Goal: Task Accomplishment & Management: Use online tool/utility

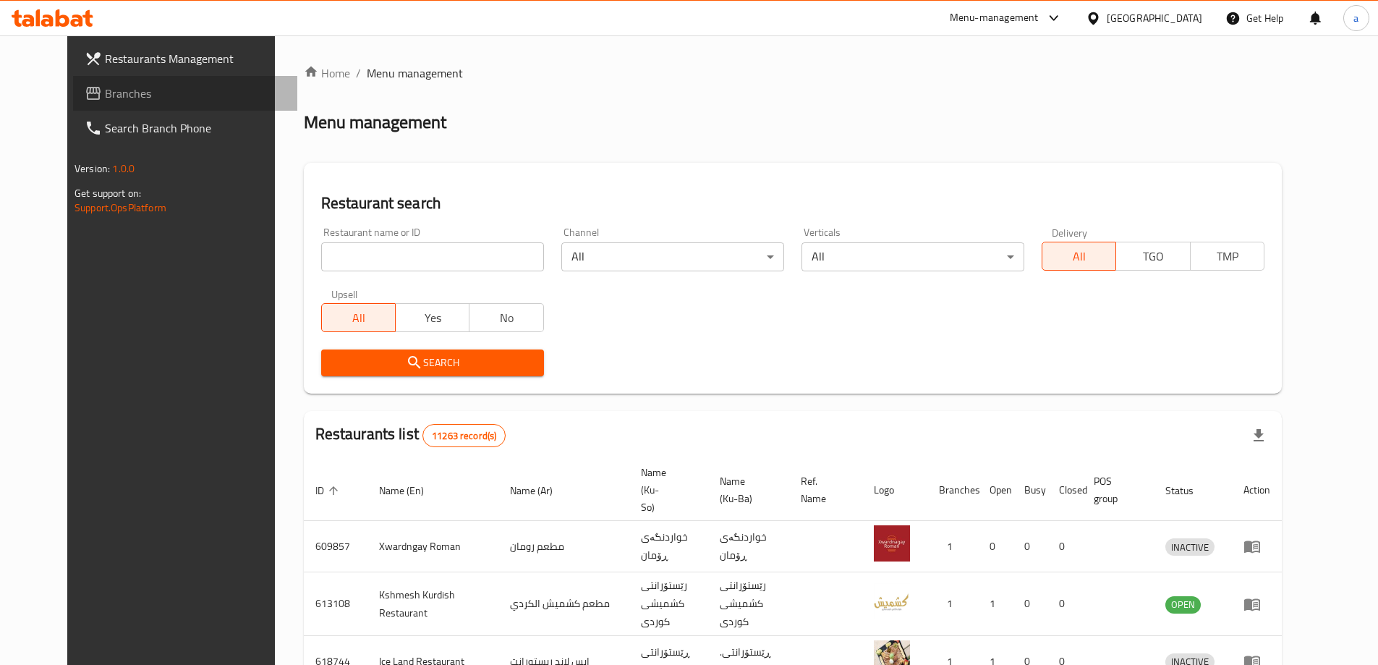
click at [135, 101] on span "Branches" at bounding box center [195, 93] width 181 height 17
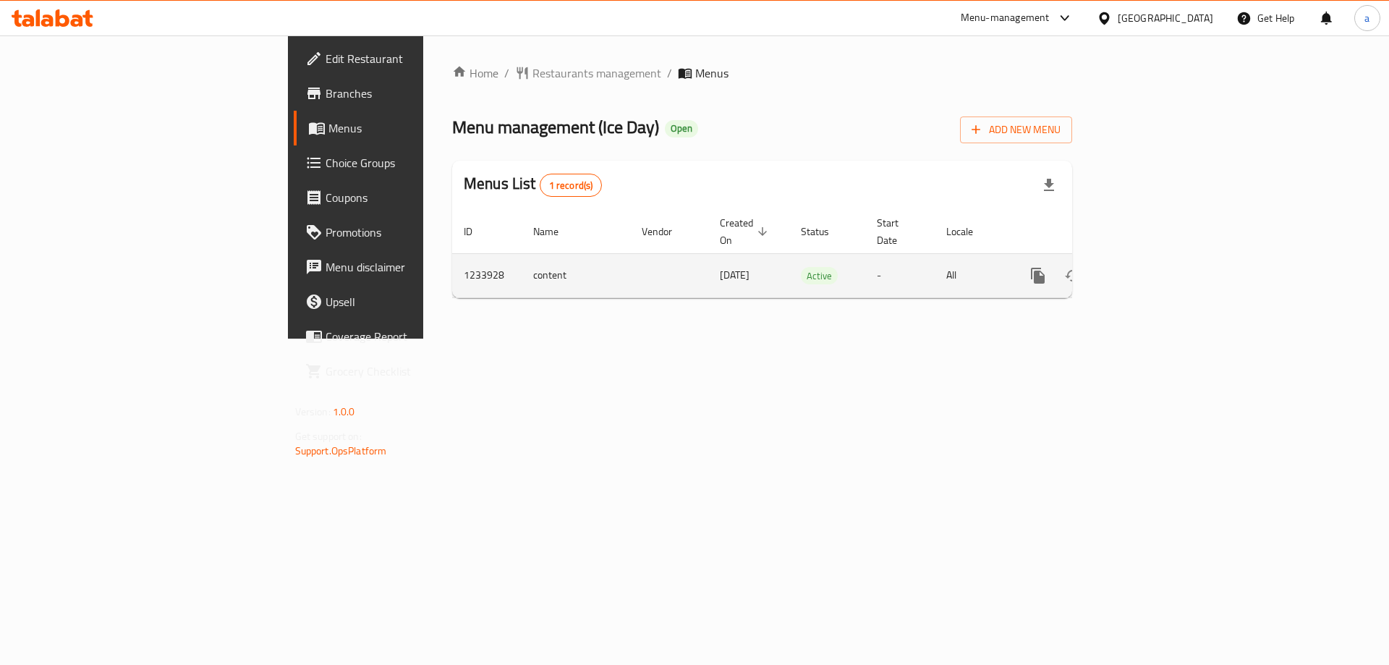
click at [1151, 267] on icon "enhanced table" at bounding box center [1142, 275] width 17 height 17
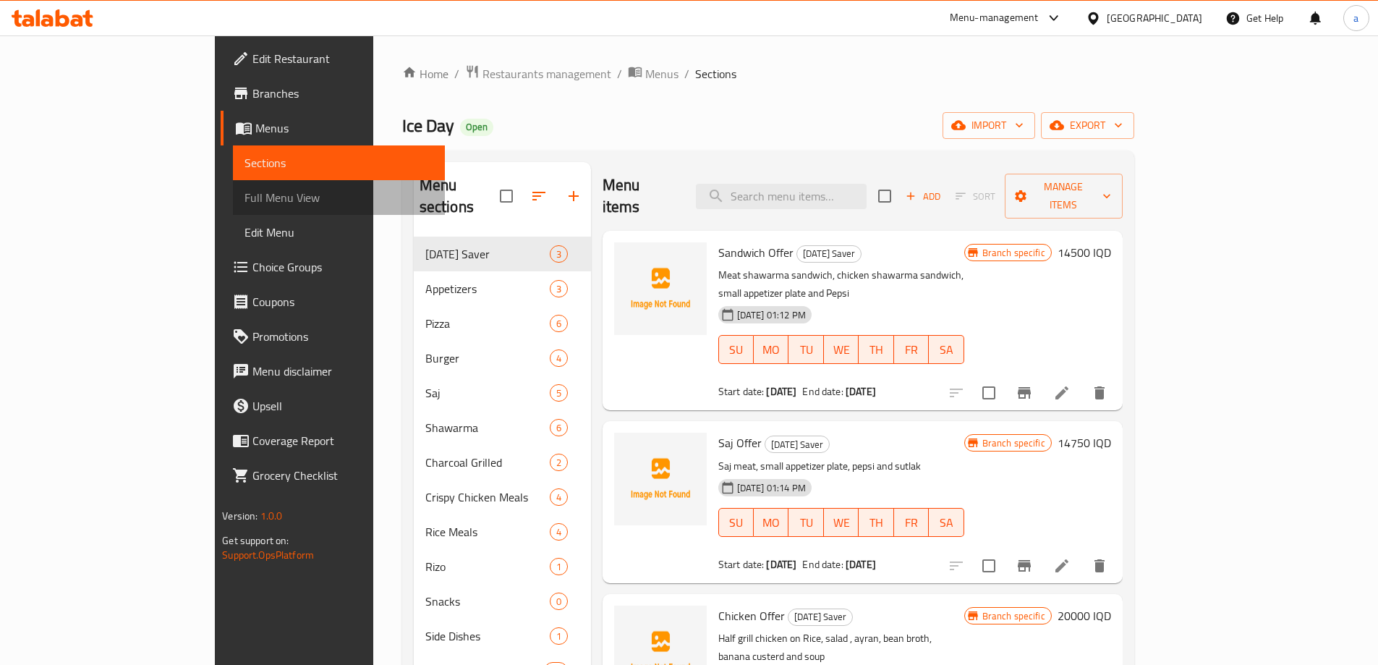
click at [245, 206] on span "Full Menu View" at bounding box center [339, 197] width 189 height 17
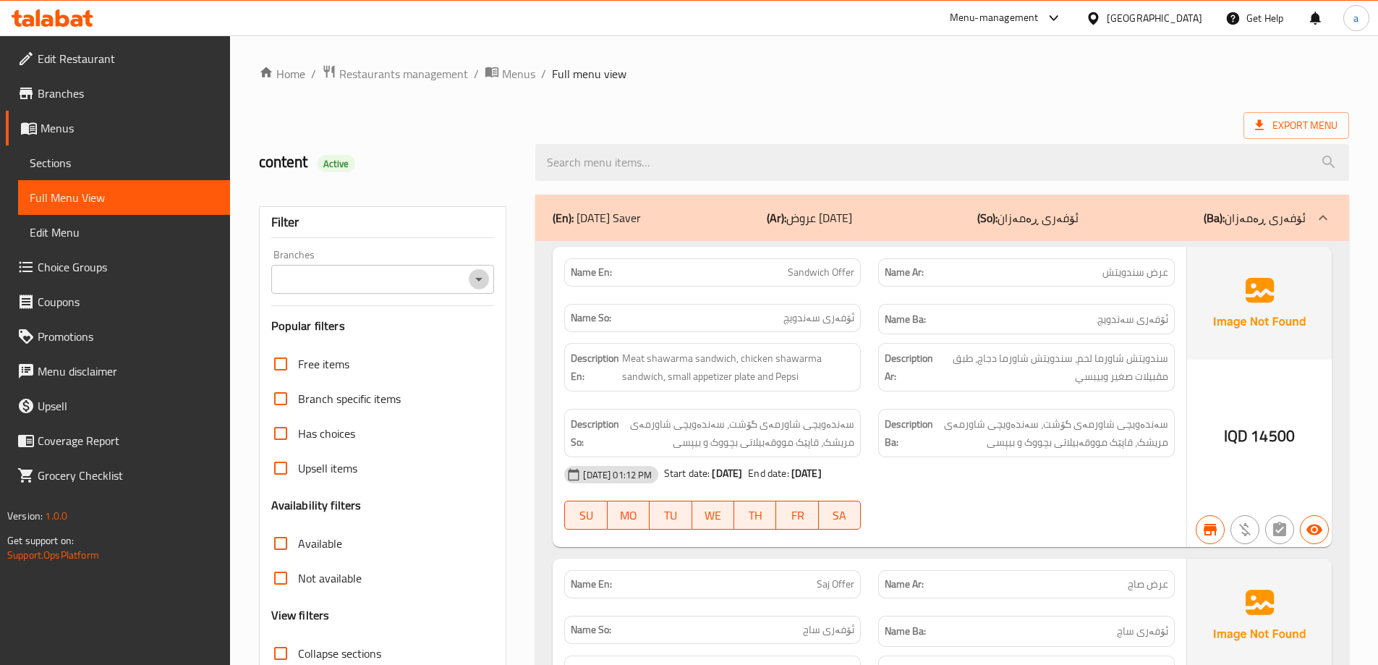
click at [480, 284] on icon "Open" at bounding box center [478, 279] width 17 height 17
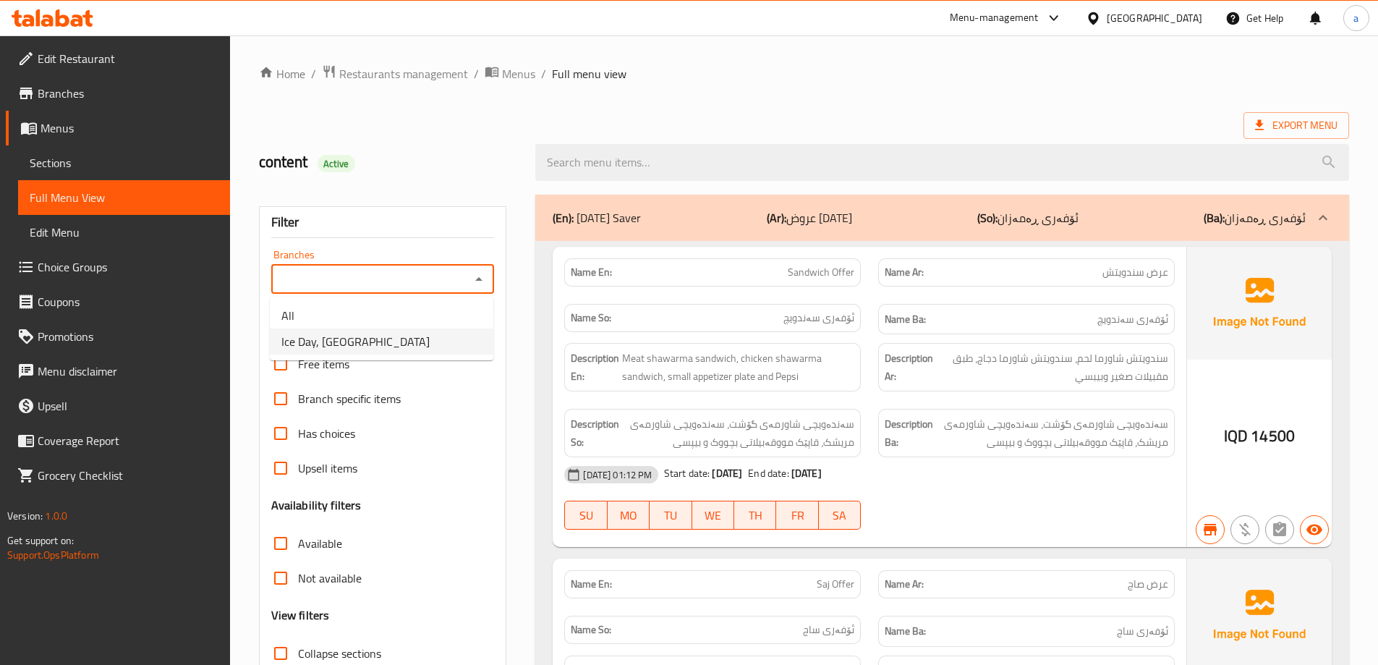
click at [438, 334] on li "Ice Day, [GEOGRAPHIC_DATA]" at bounding box center [382, 342] width 224 height 26
type input "Ice Day, [GEOGRAPHIC_DATA]"
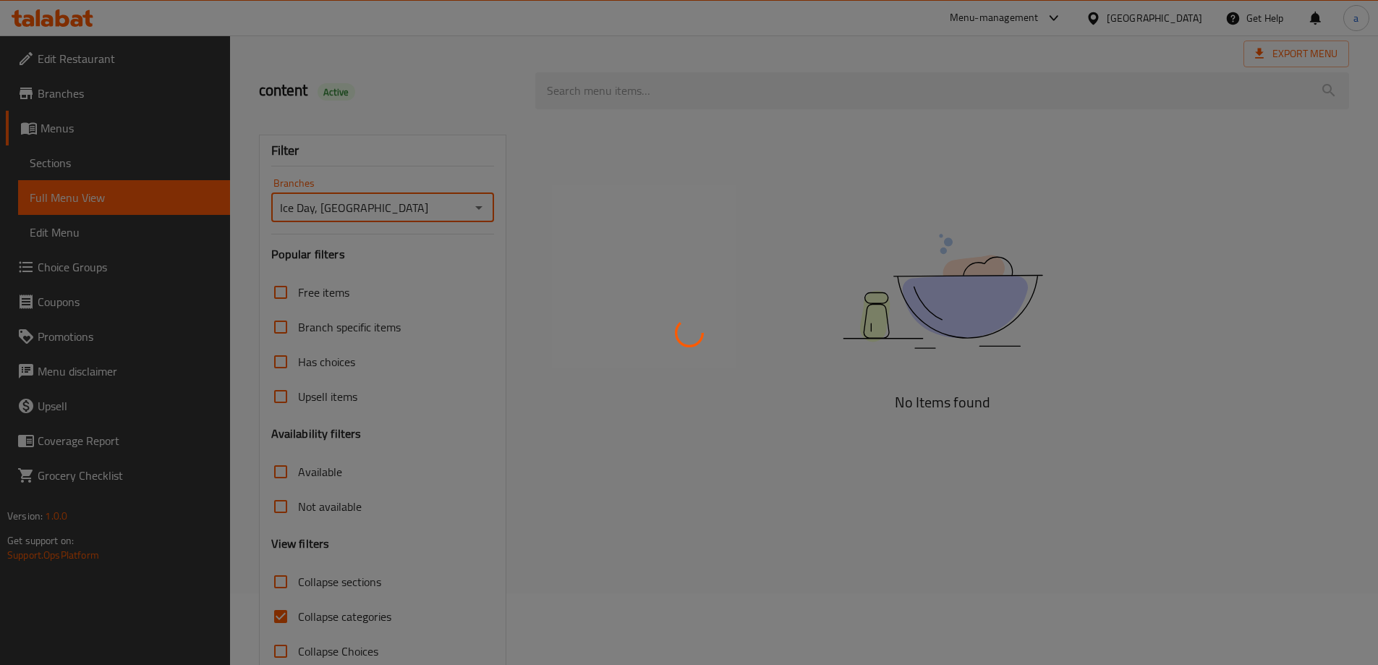
scroll to position [105, 0]
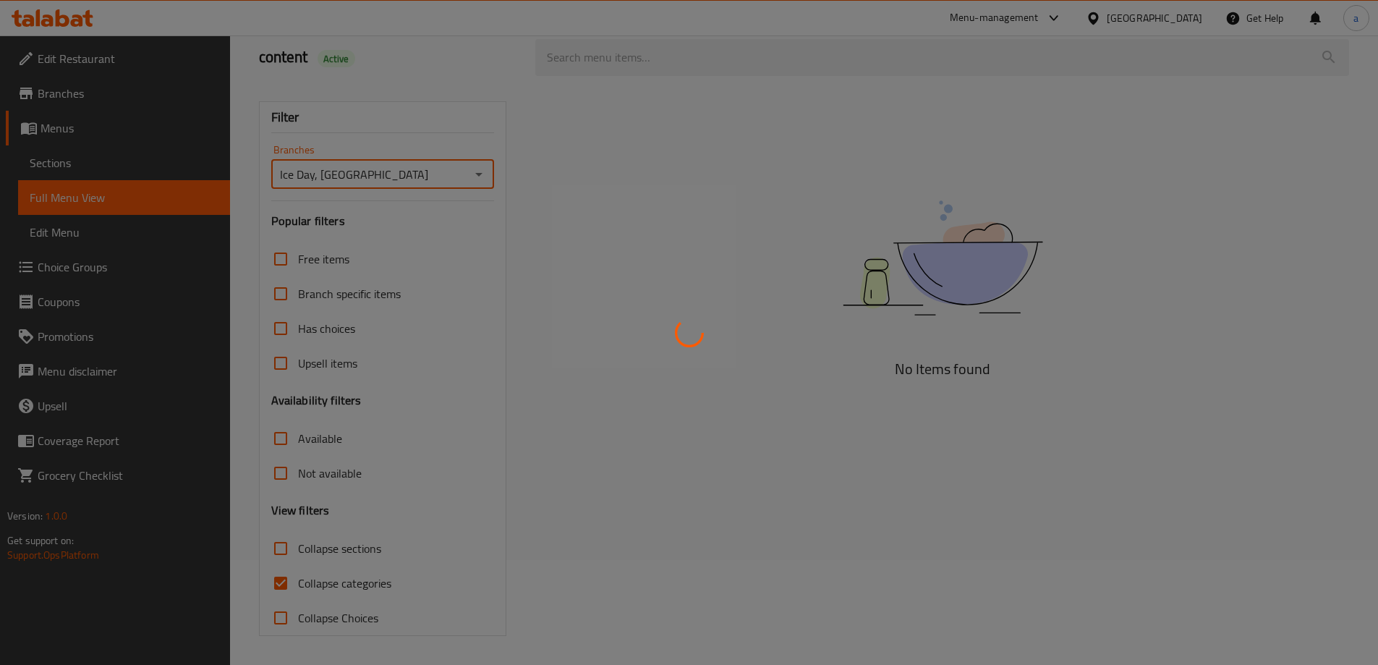
click at [326, 593] on div at bounding box center [689, 332] width 1378 height 665
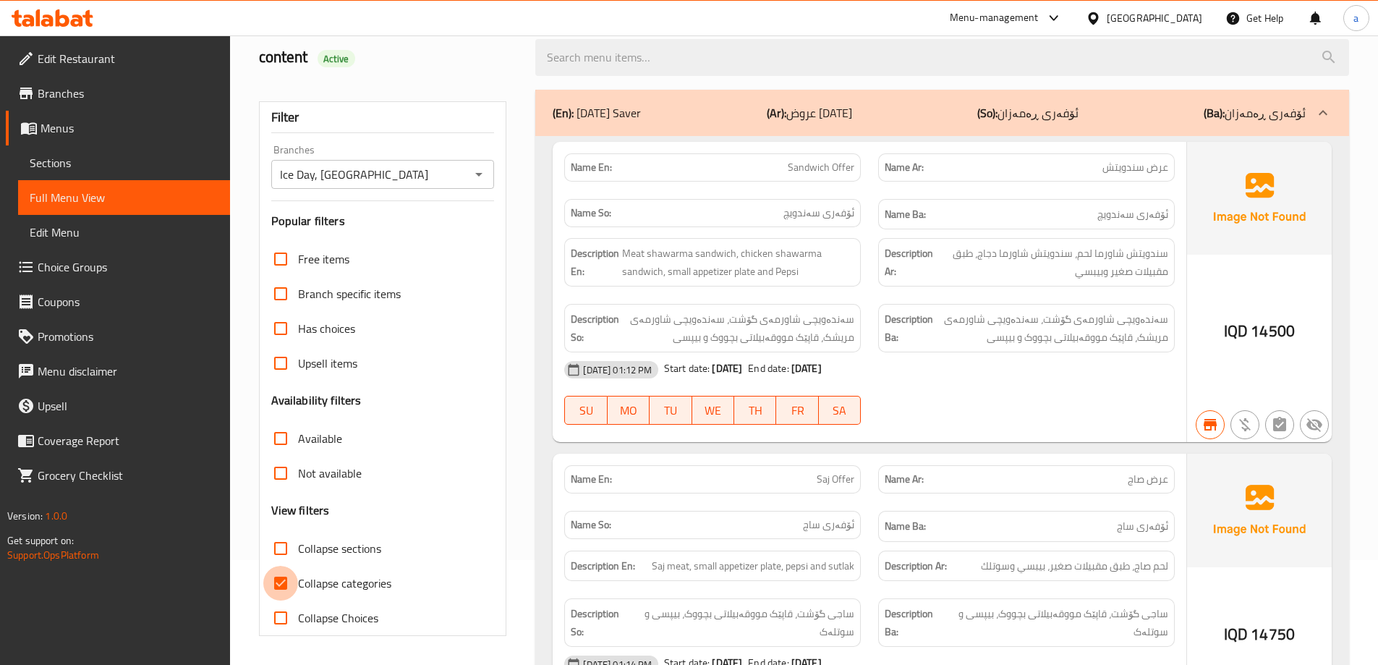
click at [295, 580] on input "Collapse categories" at bounding box center [280, 583] width 35 height 35
checkbox input "false"
click at [739, 76] on div at bounding box center [942, 57] width 831 height 54
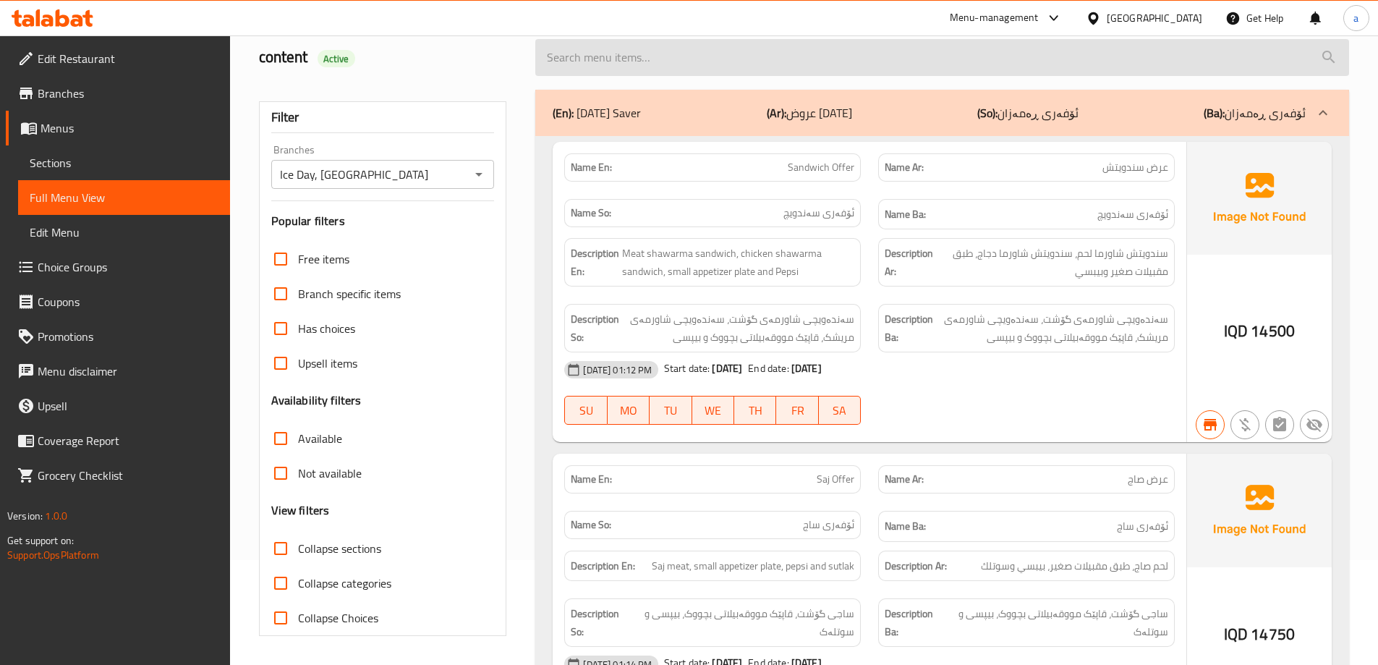
click at [725, 63] on input "search" at bounding box center [942, 57] width 814 height 37
paste input "340846735"
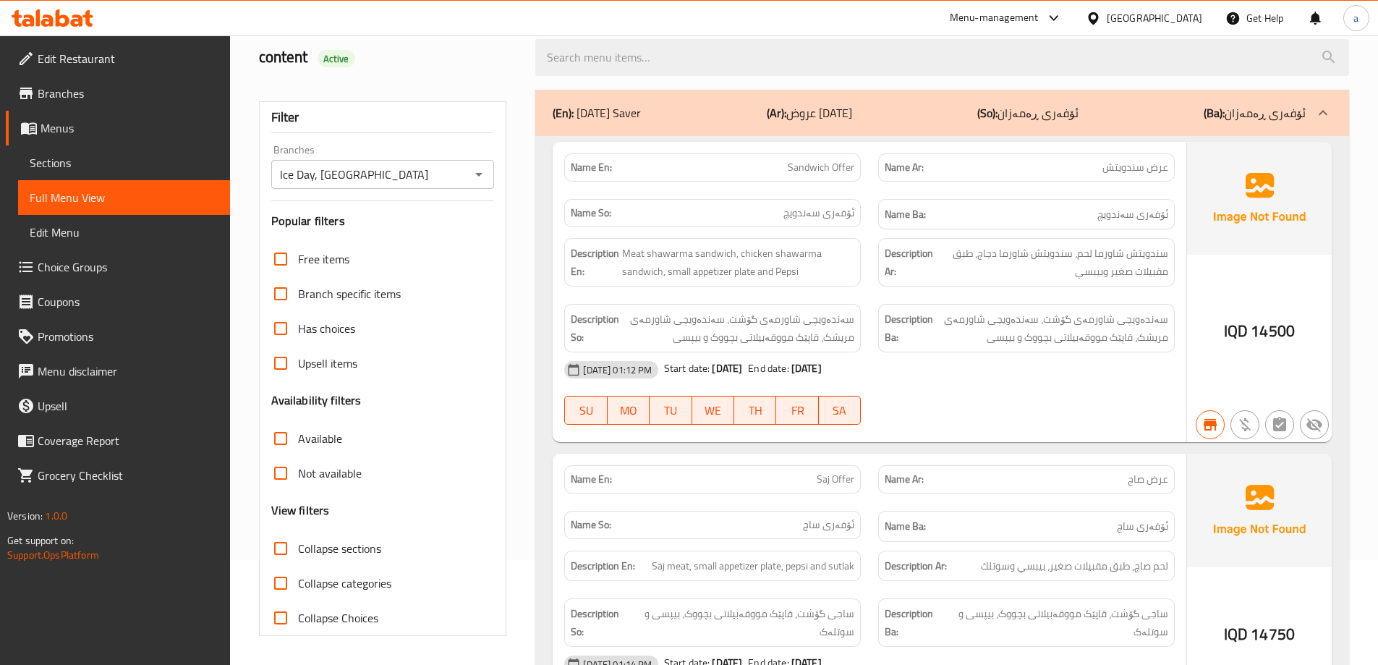
type input "340846735"
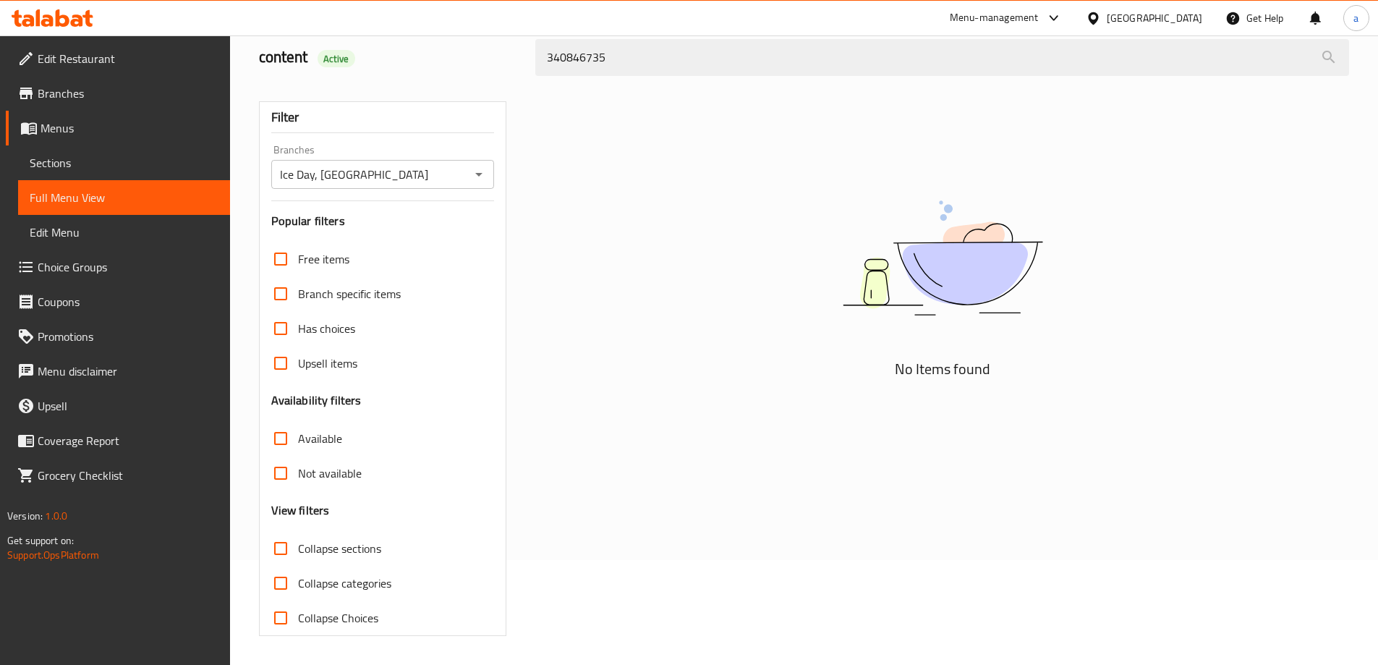
drag, startPoint x: 653, startPoint y: 55, endPoint x: 515, endPoint y: 62, distance: 137.7
click at [515, 62] on div "content Active 340846735" at bounding box center [804, 57] width 1108 height 64
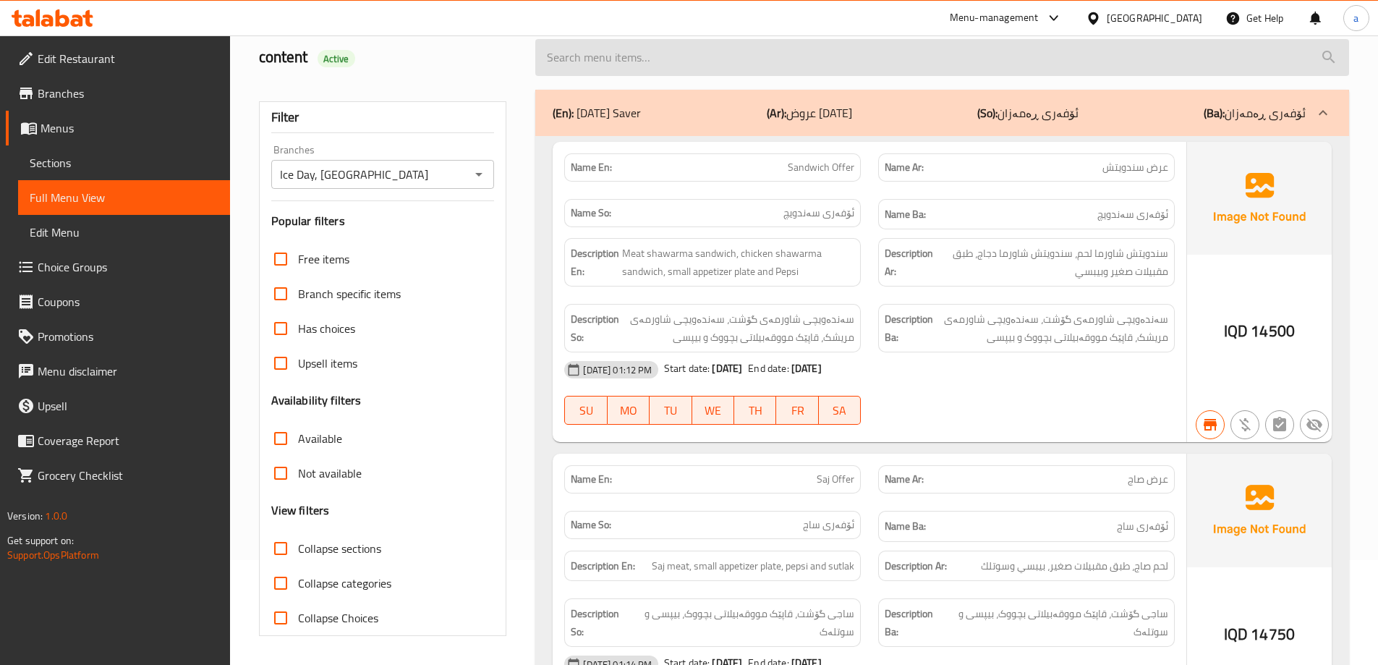
paste input "Chicken Shawarma On Rice"
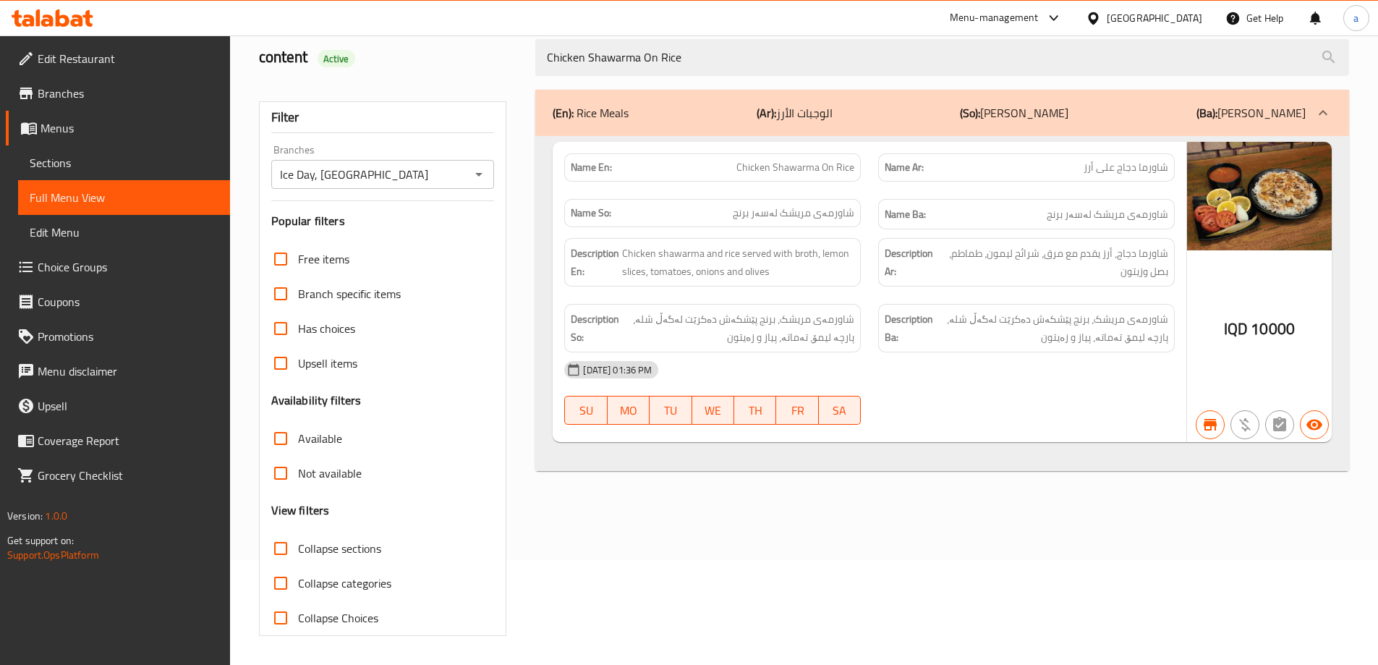
type input "Chicken Shawarma On Rice"
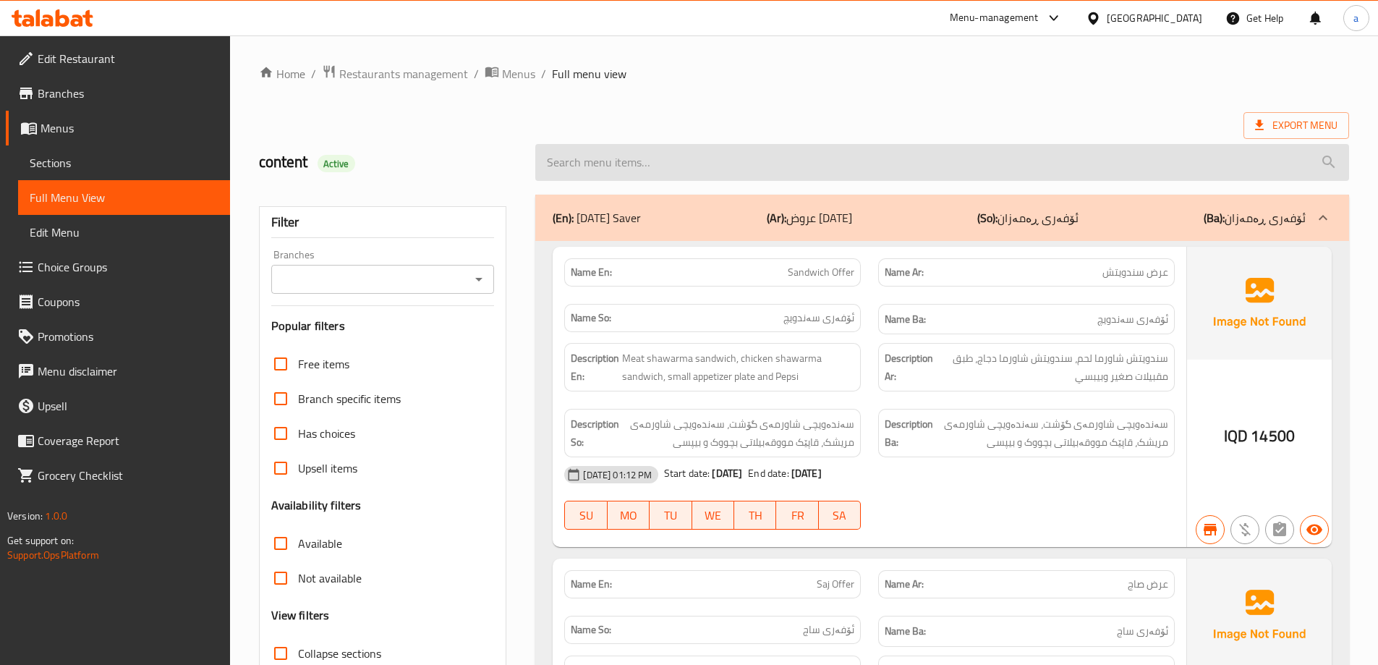
click at [698, 172] on input "search" at bounding box center [942, 162] width 814 height 37
paste input "Chicken Shawarma On Rice"
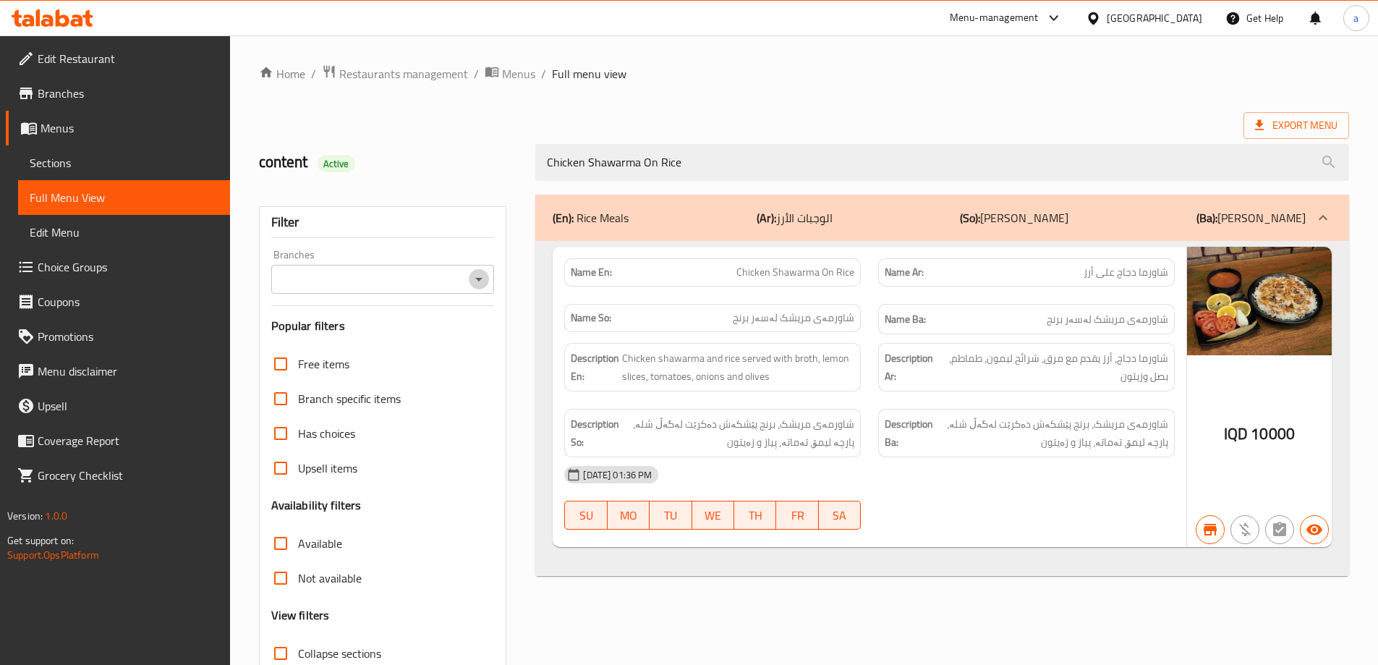
click at [474, 286] on icon "Open" at bounding box center [478, 279] width 17 height 17
type input "Chicken Shawarma On Rice"
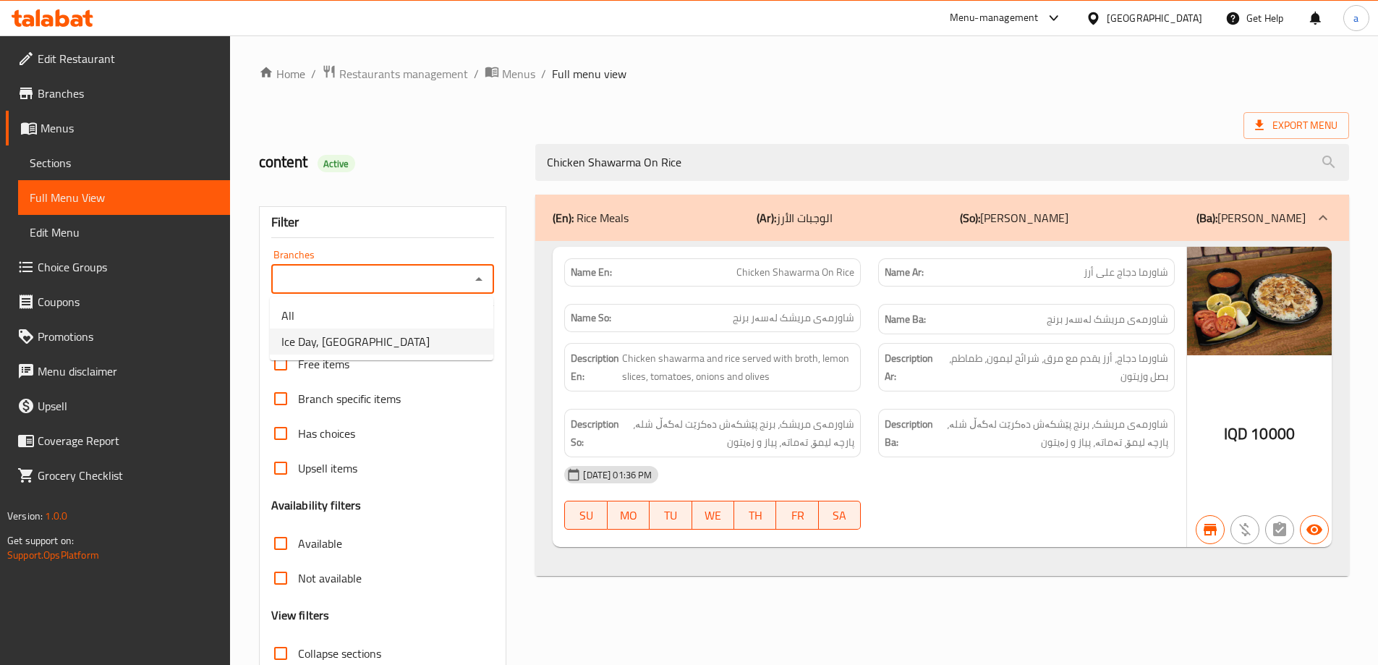
click at [425, 332] on li "Ice Day, [GEOGRAPHIC_DATA]" at bounding box center [382, 342] width 224 height 26
type input "Ice Day, [GEOGRAPHIC_DATA]"
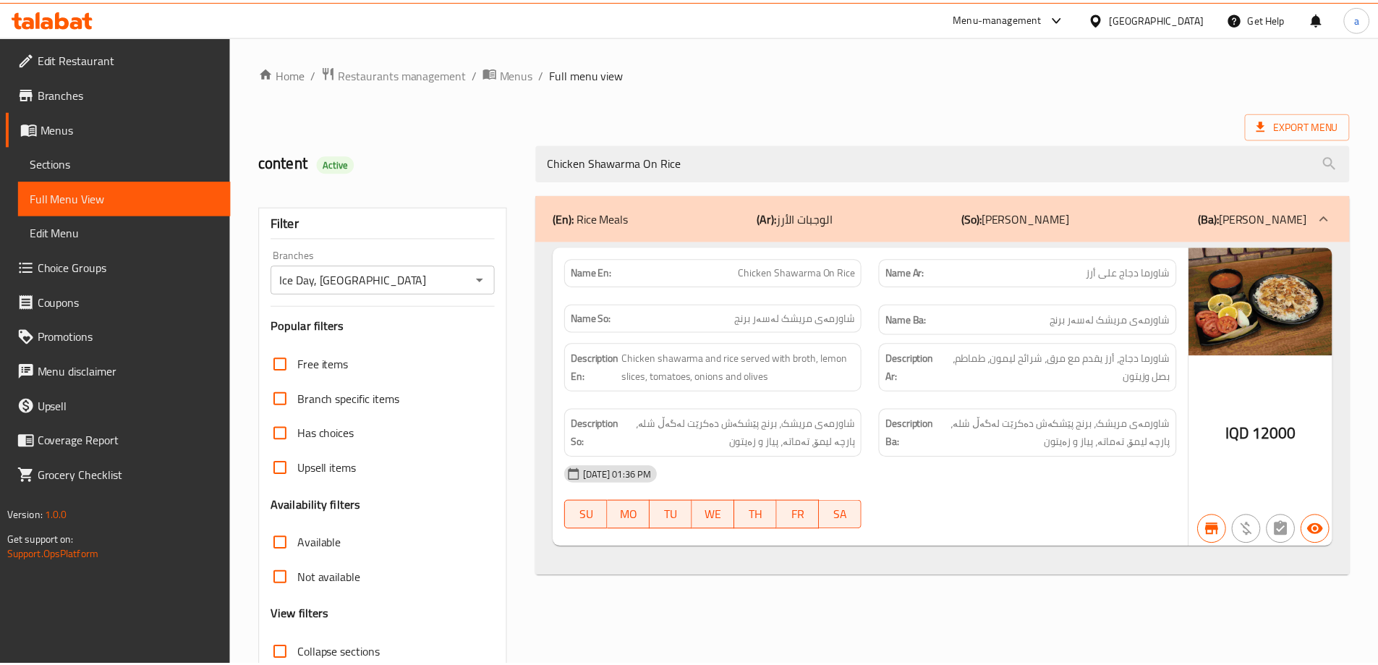
scroll to position [105, 0]
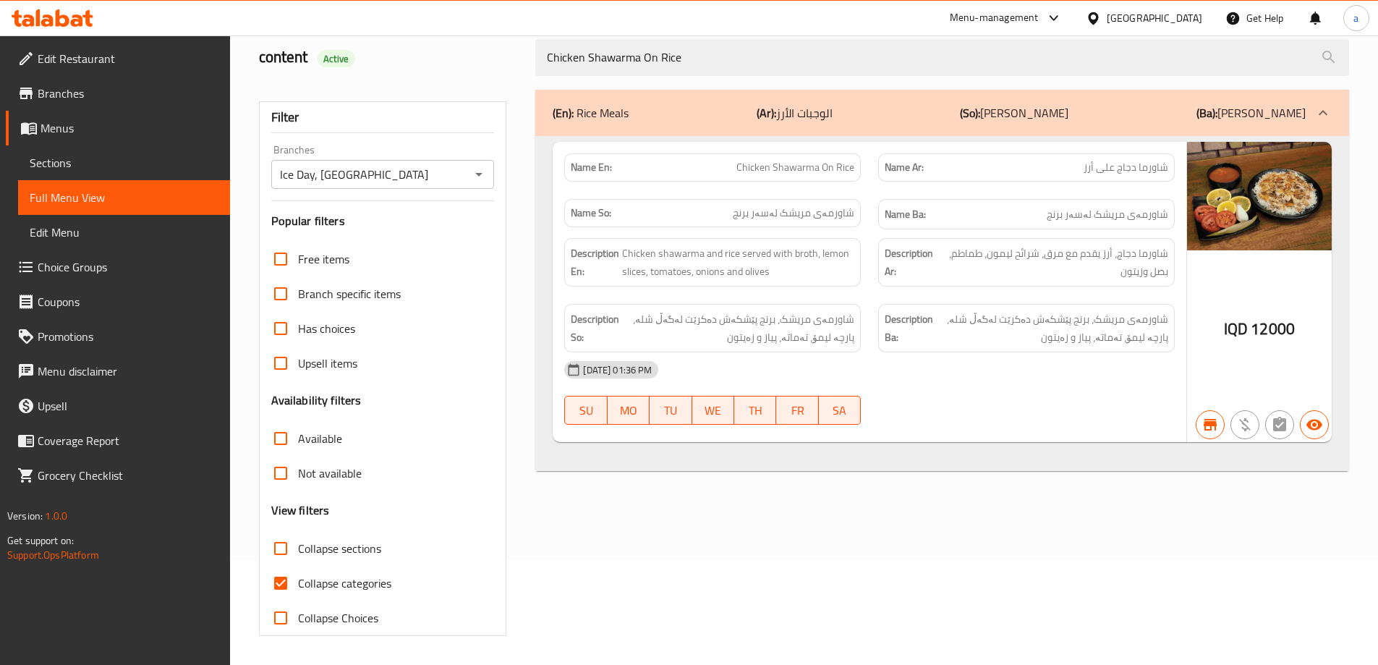
drag, startPoint x: 560, startPoint y: 63, endPoint x: 343, endPoint y: 77, distance: 217.6
click at [347, 73] on div "content Active Chicken Shawarma On Rice" at bounding box center [804, 57] width 1108 height 64
paste input "Meat"
type input "Meat Shawarma On Rice"
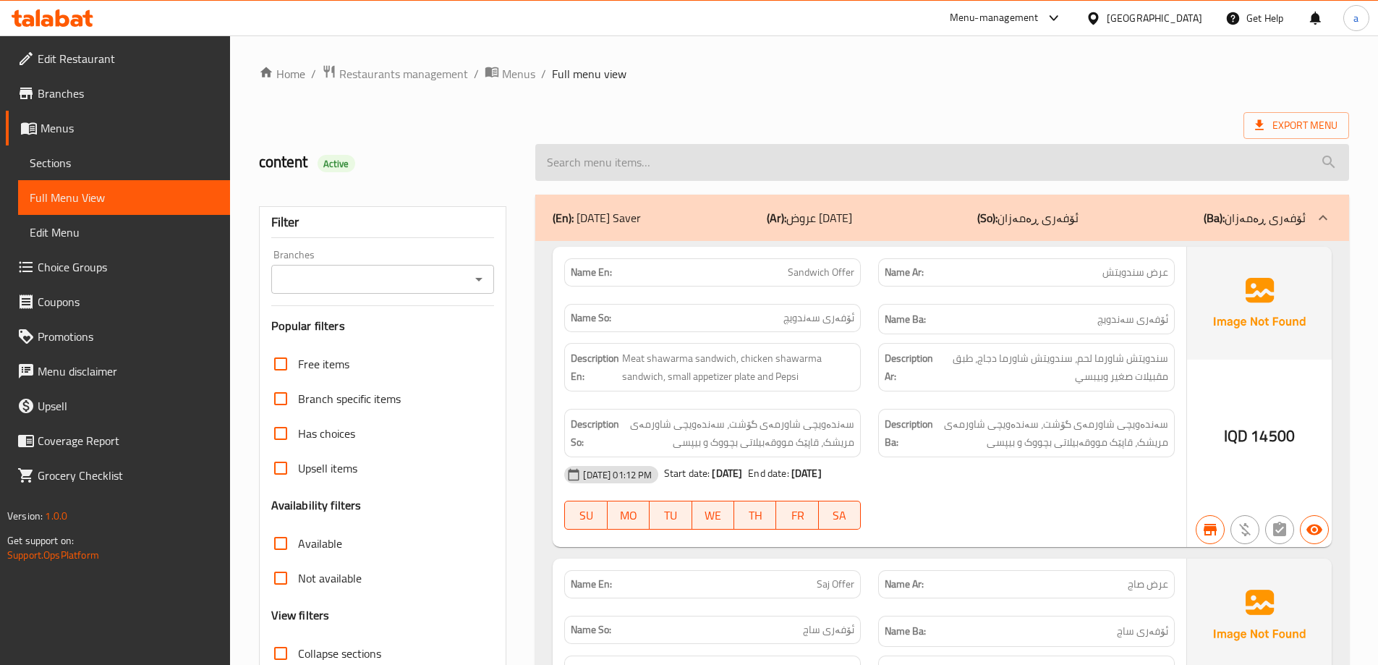
click at [656, 161] on input "search" at bounding box center [942, 162] width 814 height 37
paste input "Meat Shawarma On Rice"
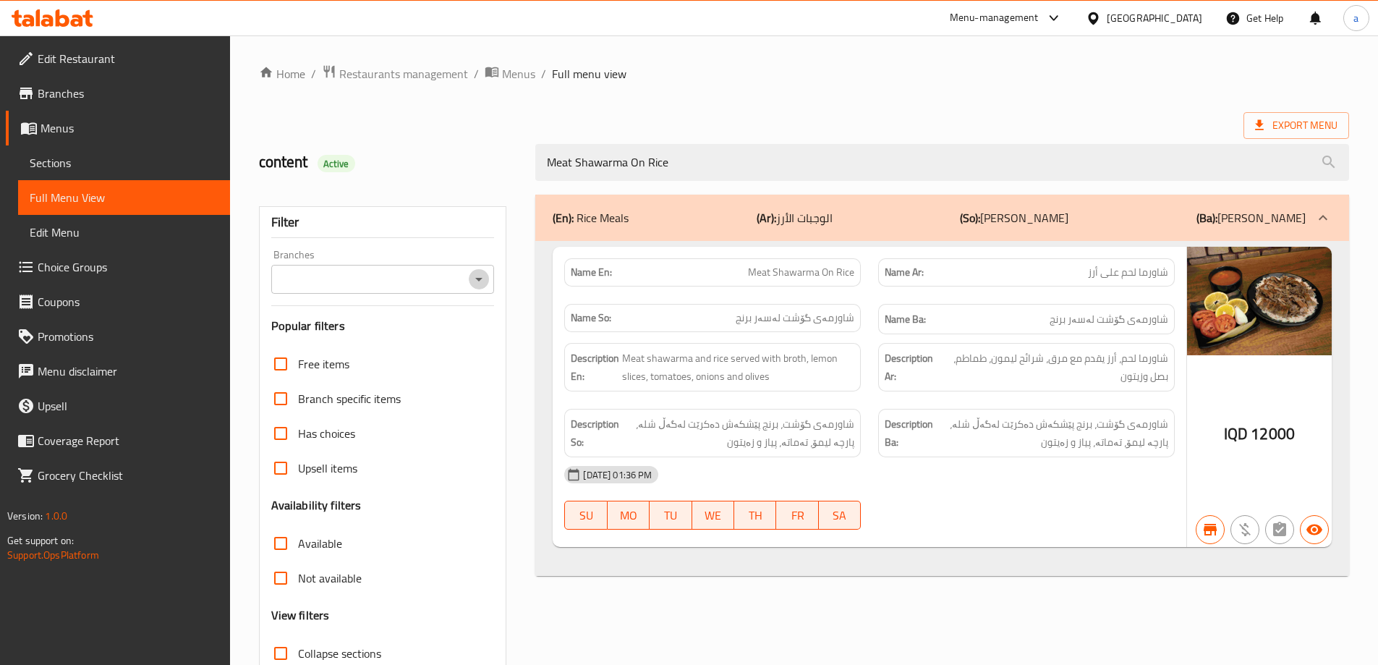
click at [475, 284] on icon "Open" at bounding box center [478, 279] width 17 height 17
type input "Meat Shawarma On Rice"
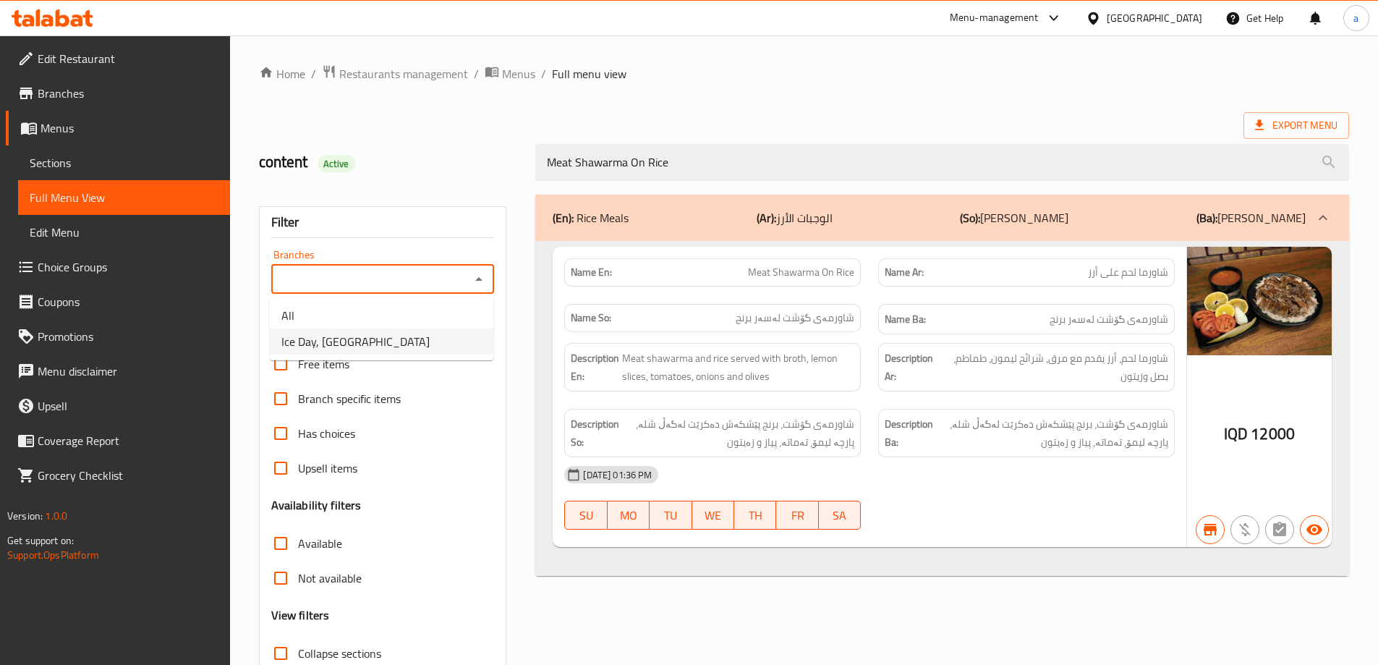
click at [428, 329] on li "Ice Day, [GEOGRAPHIC_DATA]" at bounding box center [382, 342] width 224 height 26
type input "Ice Day, [GEOGRAPHIC_DATA]"
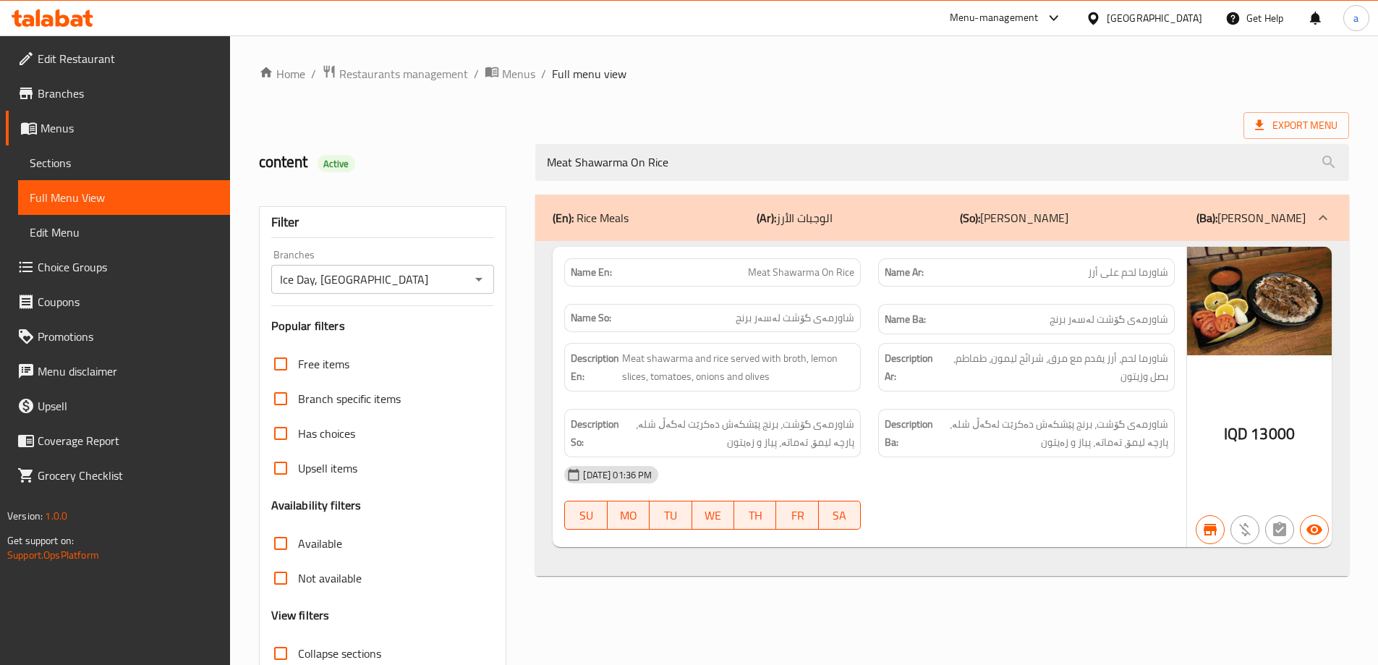
click at [866, 561] on div "Name En: Meat Shawarma On Rice Name Ar: شاورما لحم على أرز Name So: شاورمەی گۆش…" at bounding box center [942, 409] width 814 height 336
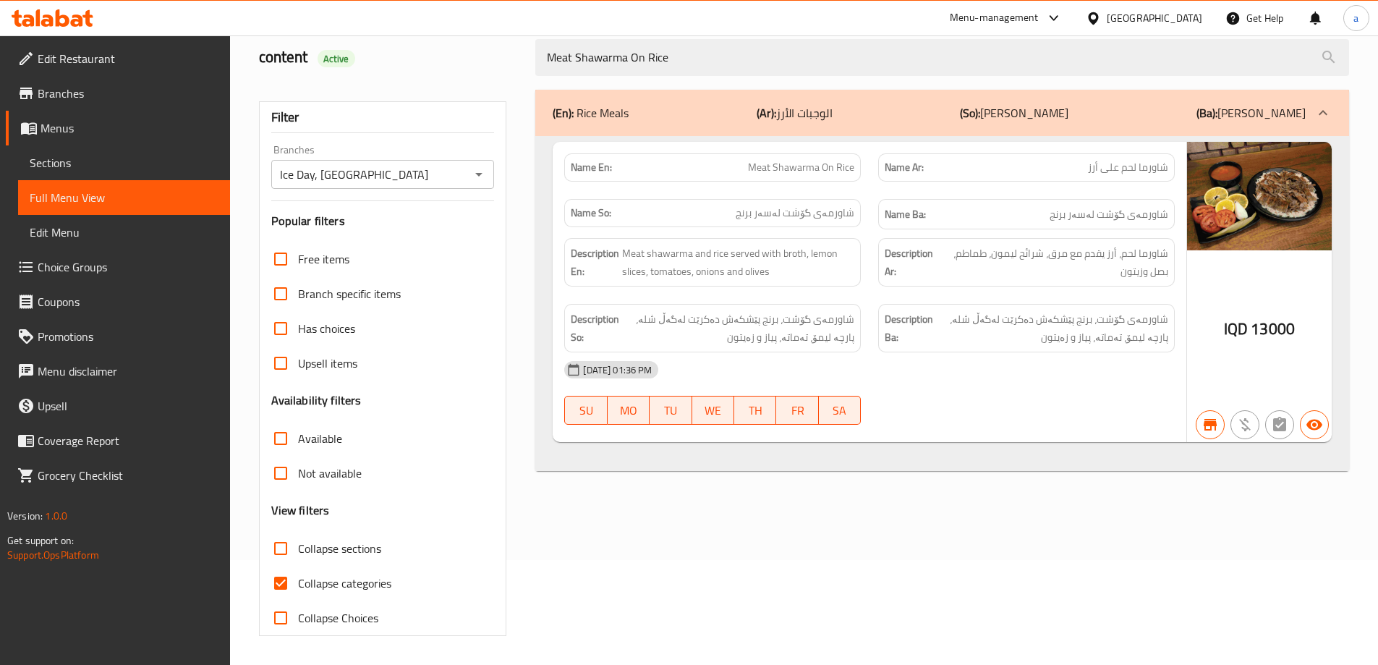
click at [333, 586] on span "Collapse categories" at bounding box center [344, 583] width 93 height 17
click at [298, 586] on input "Collapse categories" at bounding box center [280, 583] width 35 height 35
checkbox input "false"
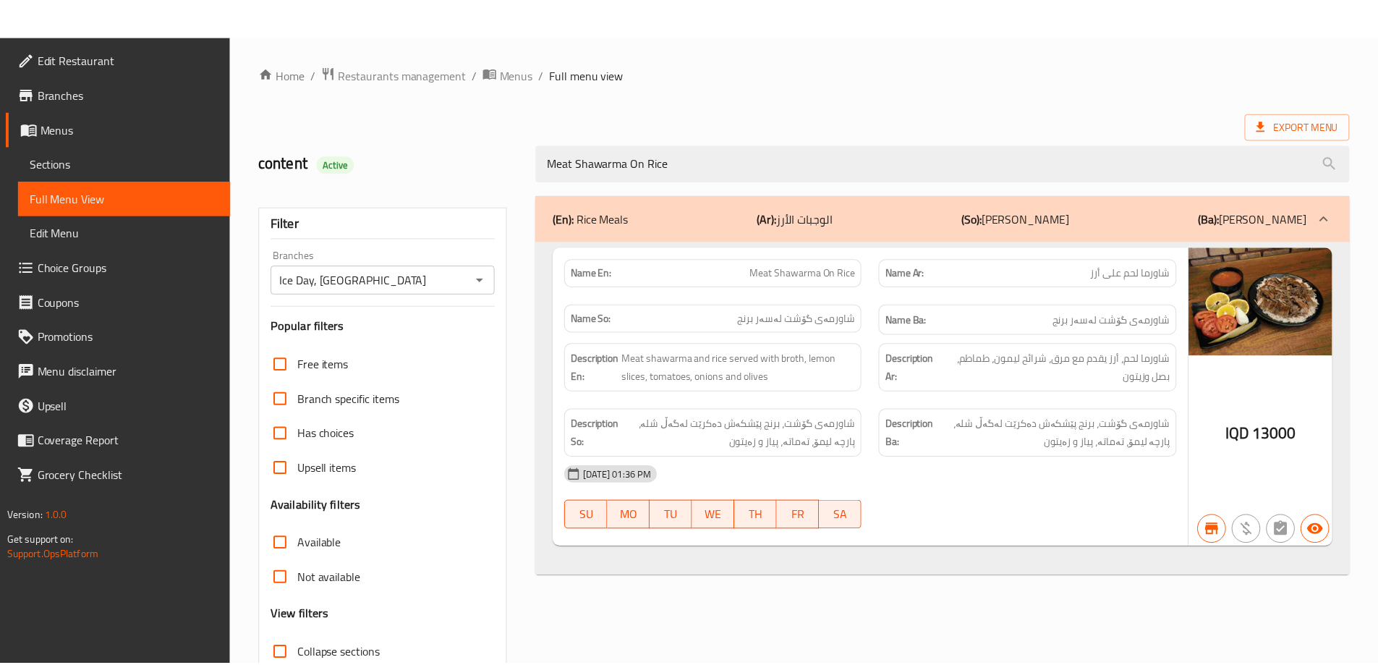
scroll to position [105, 0]
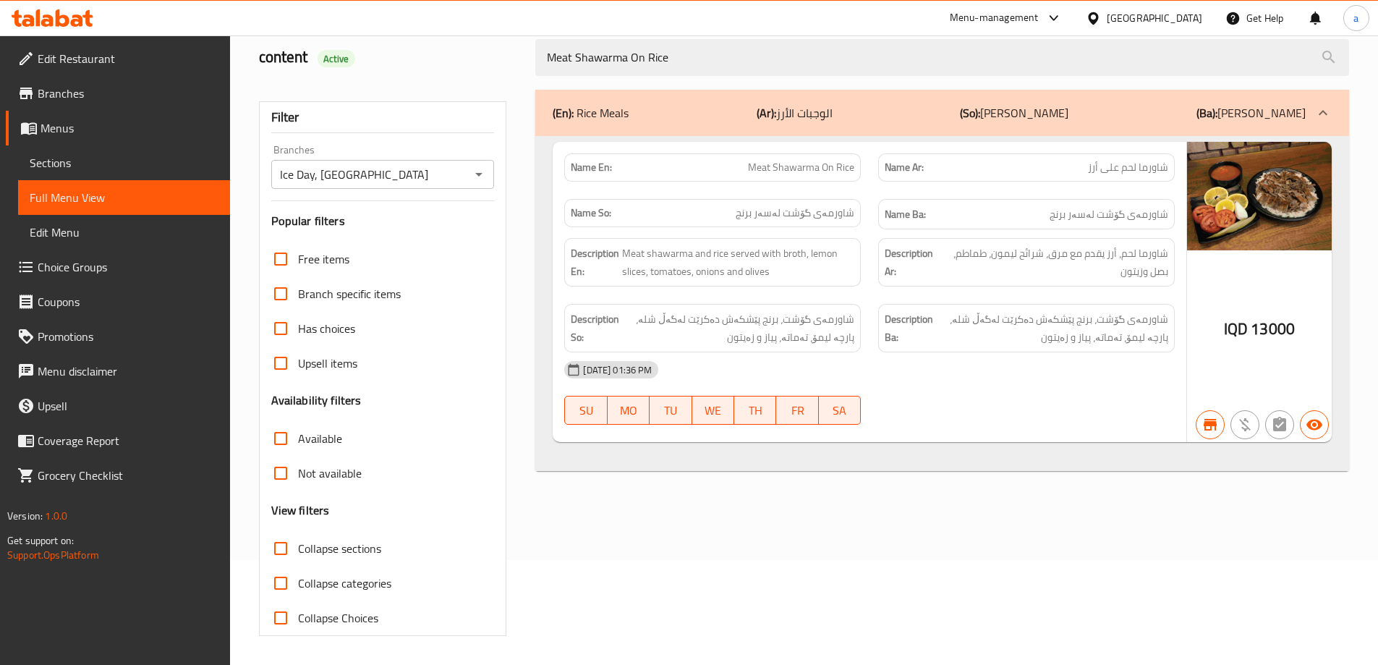
drag, startPoint x: 707, startPoint y: 67, endPoint x: 453, endPoint y: 78, distance: 254.2
click at [453, 78] on div "content Active Meat Shawarma On Rice" at bounding box center [804, 57] width 1108 height 64
paste input "Chicken Shawarma Dish"
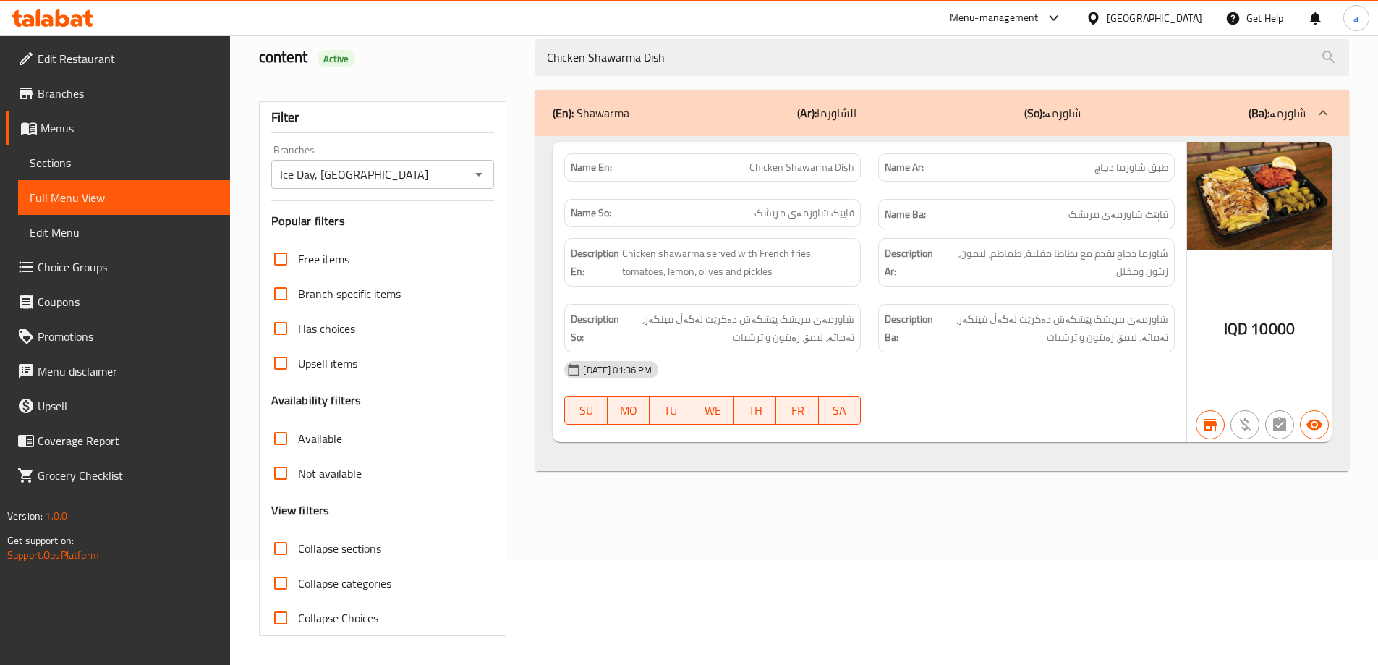
type input "Chicken Shawarma Dish"
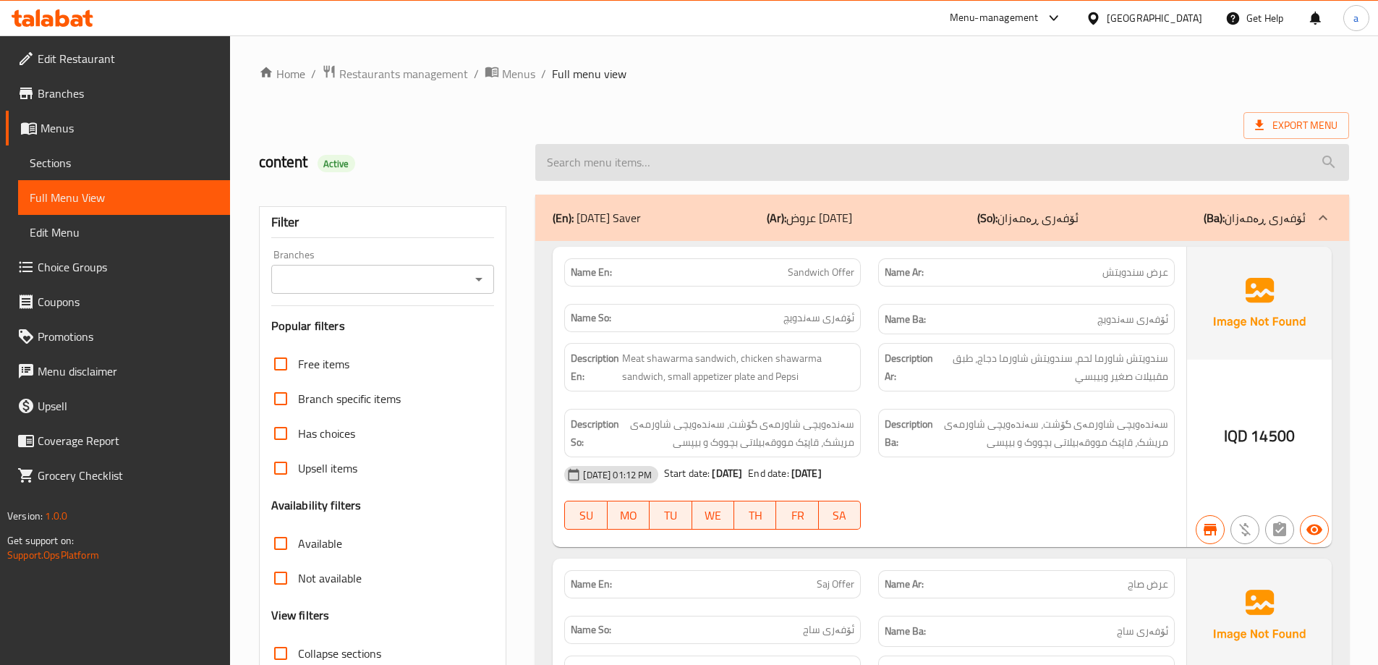
click at [572, 164] on input "search" at bounding box center [942, 162] width 814 height 37
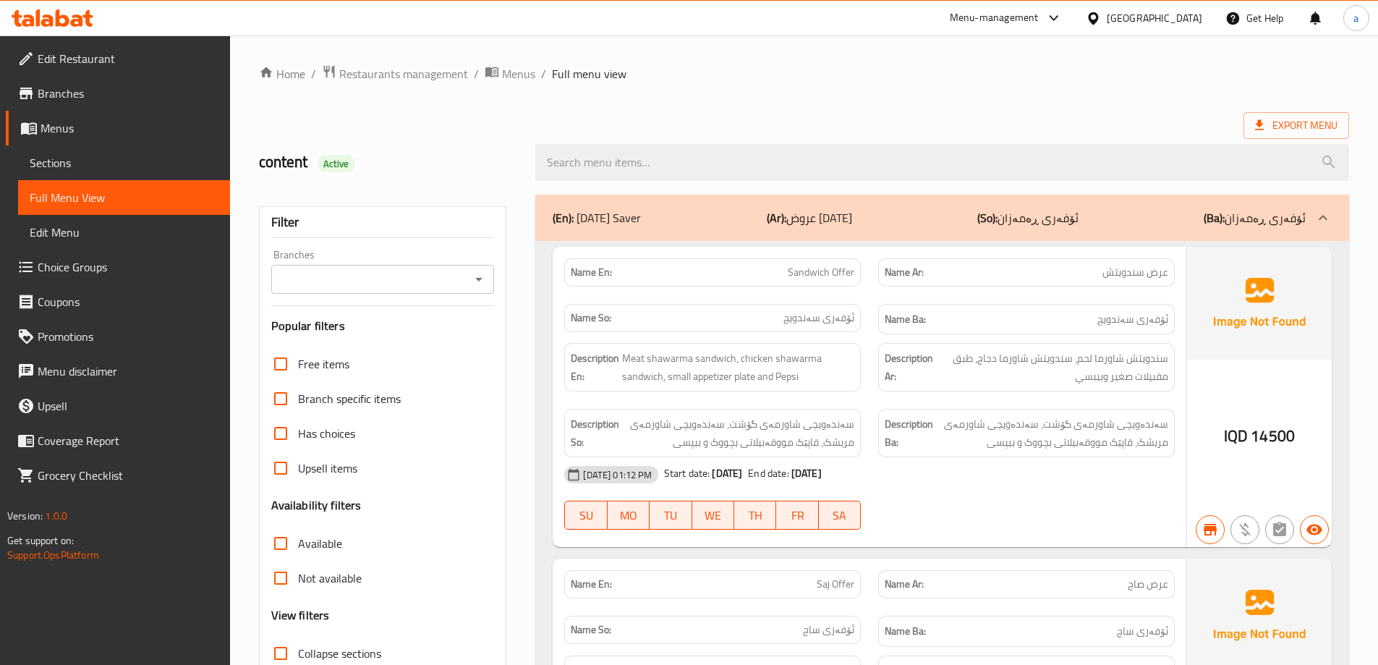
paste input "Chicken Shawarma Dish"
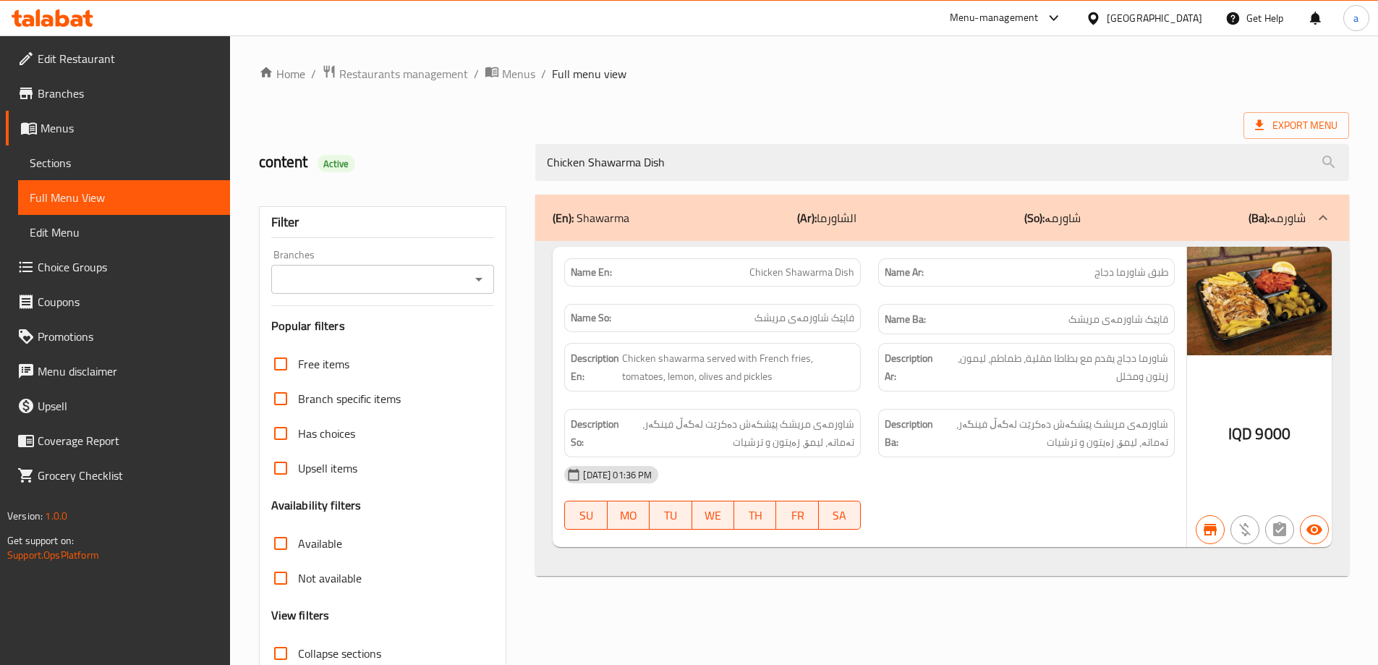
type input "Chicken Shawarma Dish"
click at [465, 281] on input "Branches" at bounding box center [371, 279] width 191 height 20
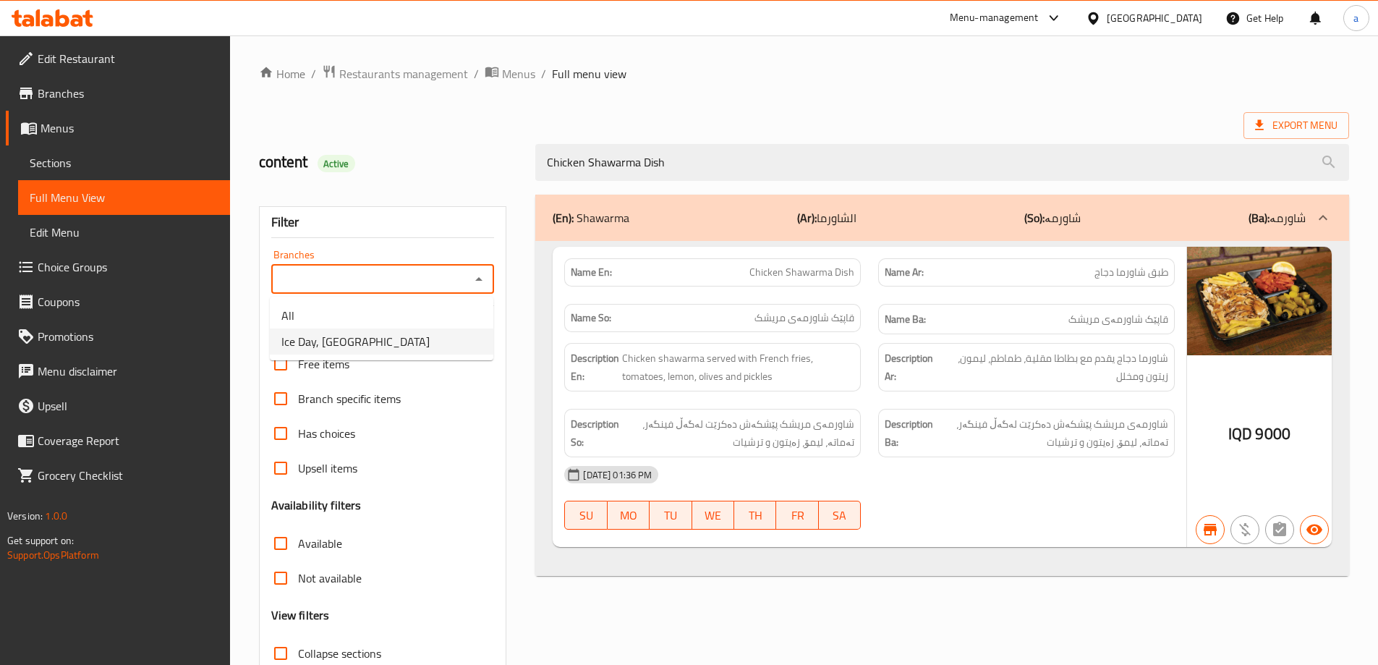
click at [423, 339] on li "Ice Day, [GEOGRAPHIC_DATA]" at bounding box center [382, 342] width 224 height 26
type input "Ice Day, [GEOGRAPHIC_DATA]"
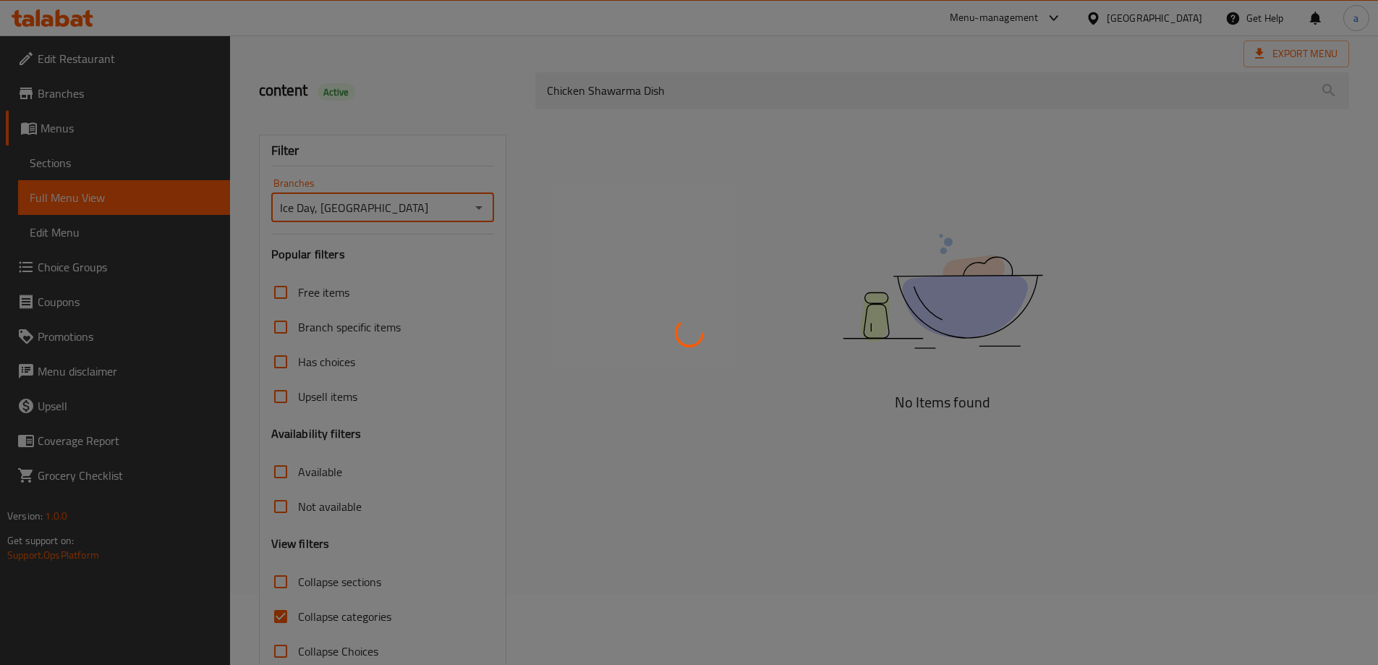
scroll to position [105, 0]
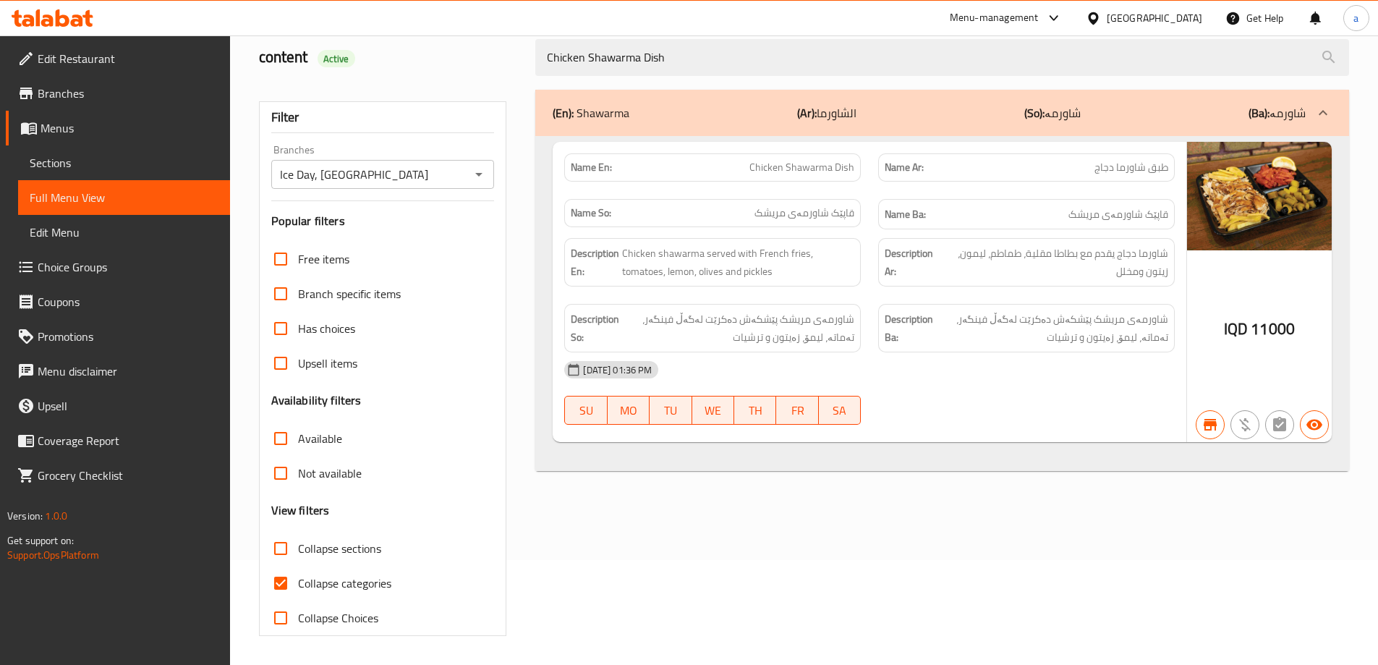
click at [342, 581] on span "Collapse categories" at bounding box center [344, 583] width 93 height 17
click at [298, 581] on input "Collapse categories" at bounding box center [280, 583] width 35 height 35
checkbox input "false"
drag, startPoint x: 766, startPoint y: 51, endPoint x: 429, endPoint y: 76, distance: 338.1
click at [429, 76] on div "content Active Chicken Shawarma Dish" at bounding box center [804, 57] width 1108 height 64
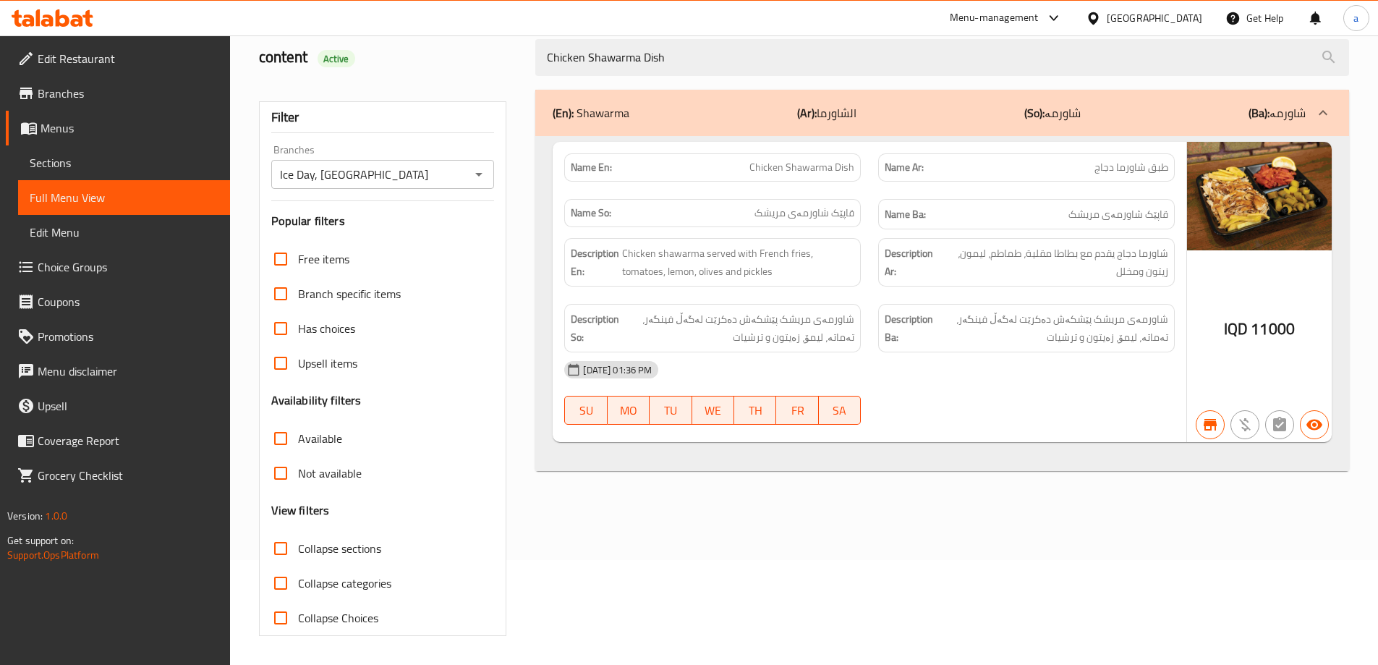
paste input "Meat Shawarma Sandwic"
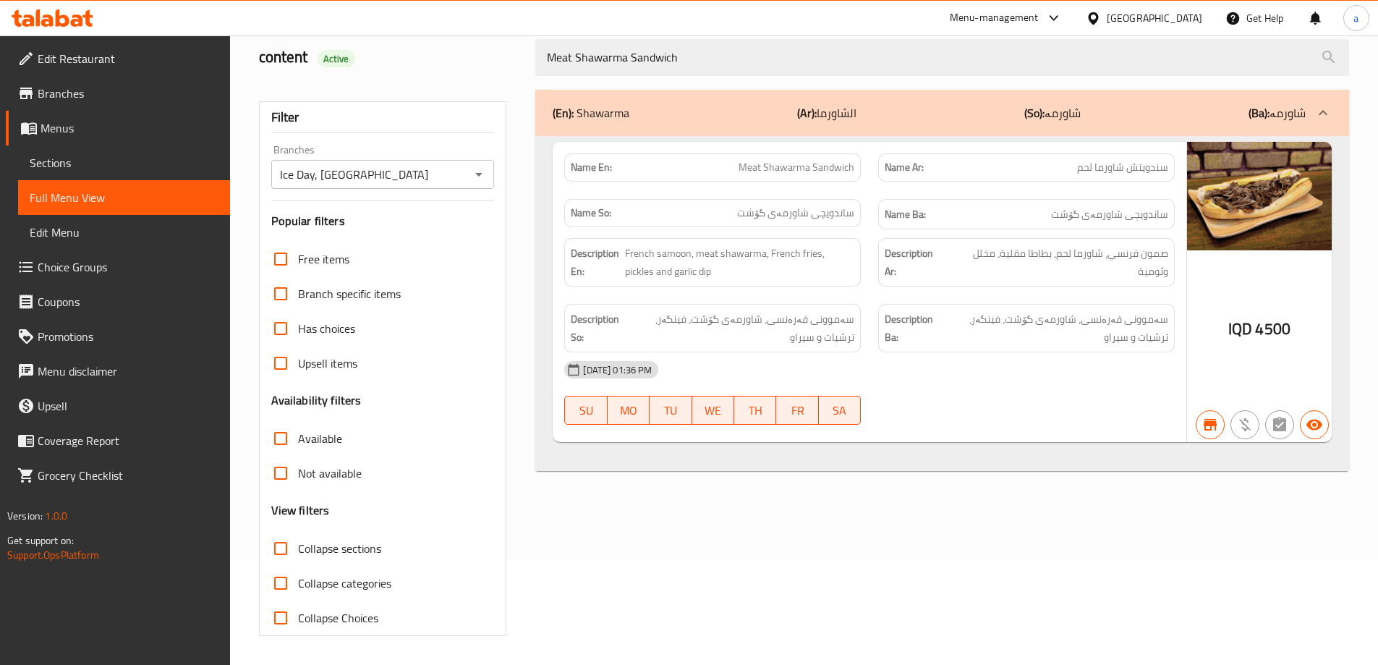
type input "Meat Shawarma Sandwich"
drag, startPoint x: 523, startPoint y: 56, endPoint x: 429, endPoint y: 59, distance: 94.1
click at [429, 59] on div "content Active Meat Shawarma Sandwich" at bounding box center [804, 57] width 1108 height 64
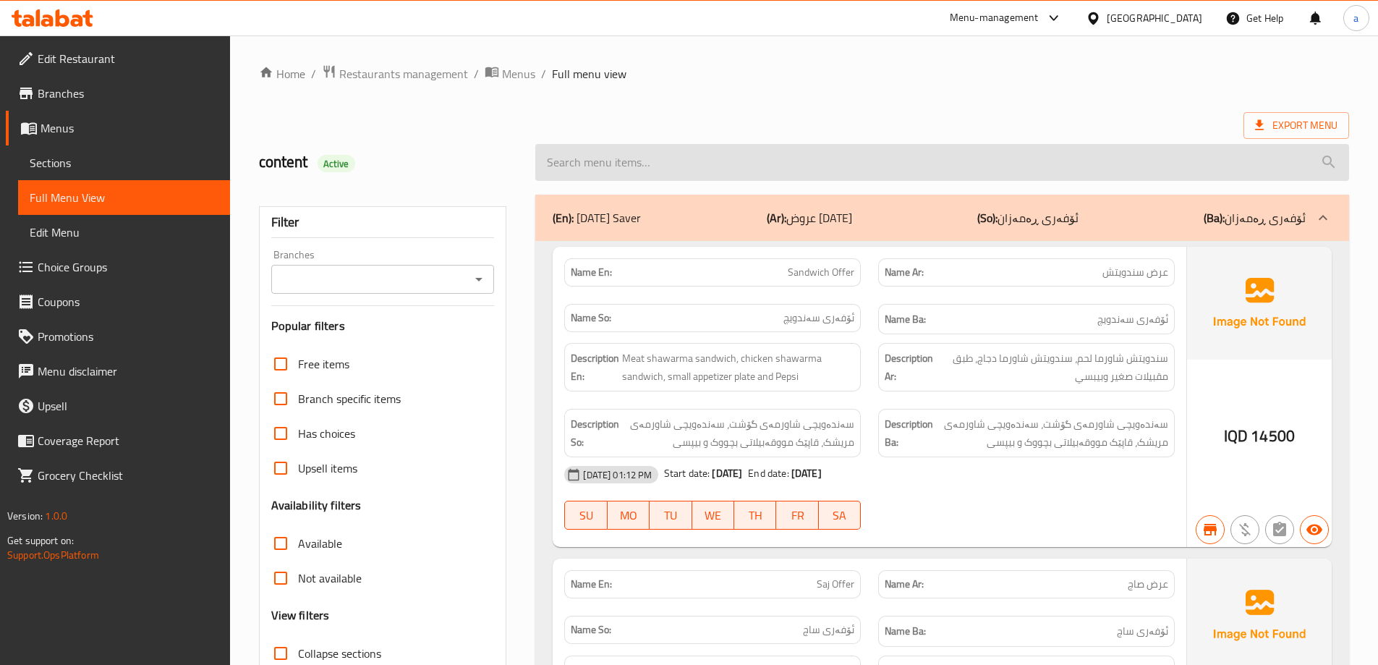
click at [562, 166] on input "search" at bounding box center [942, 162] width 814 height 37
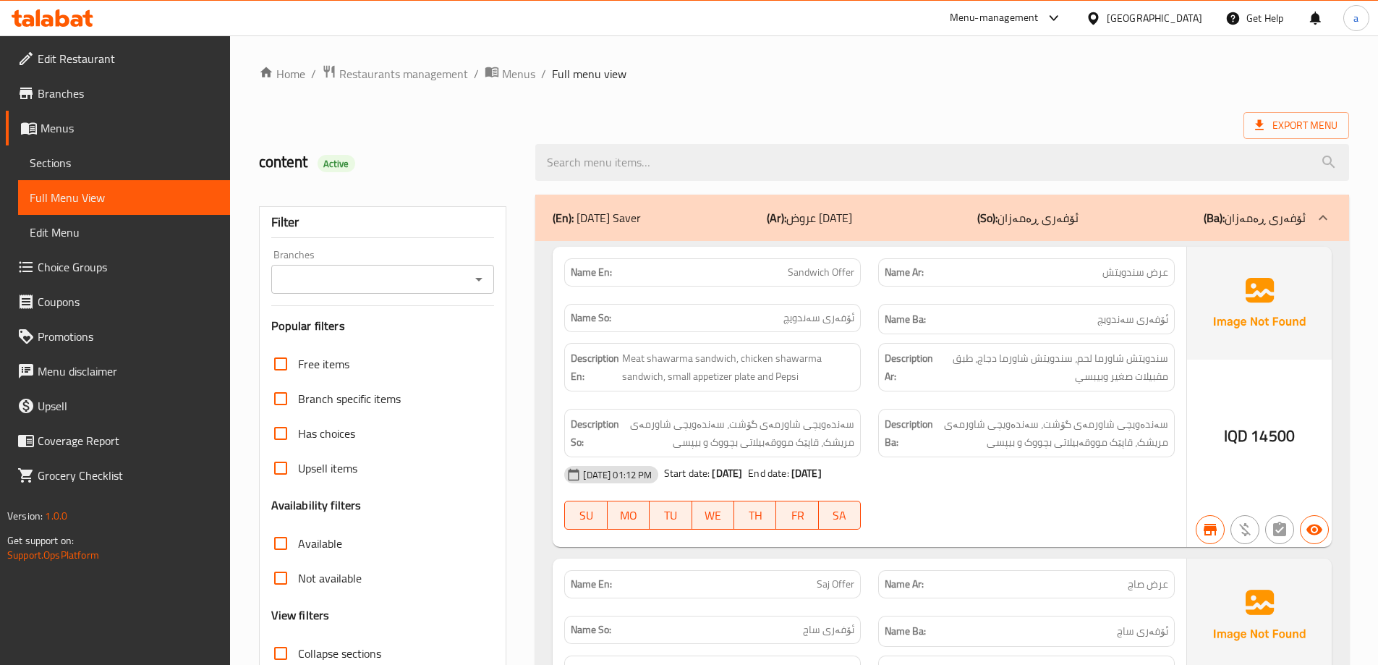
paste input "Meat Shawarma Sandwich"
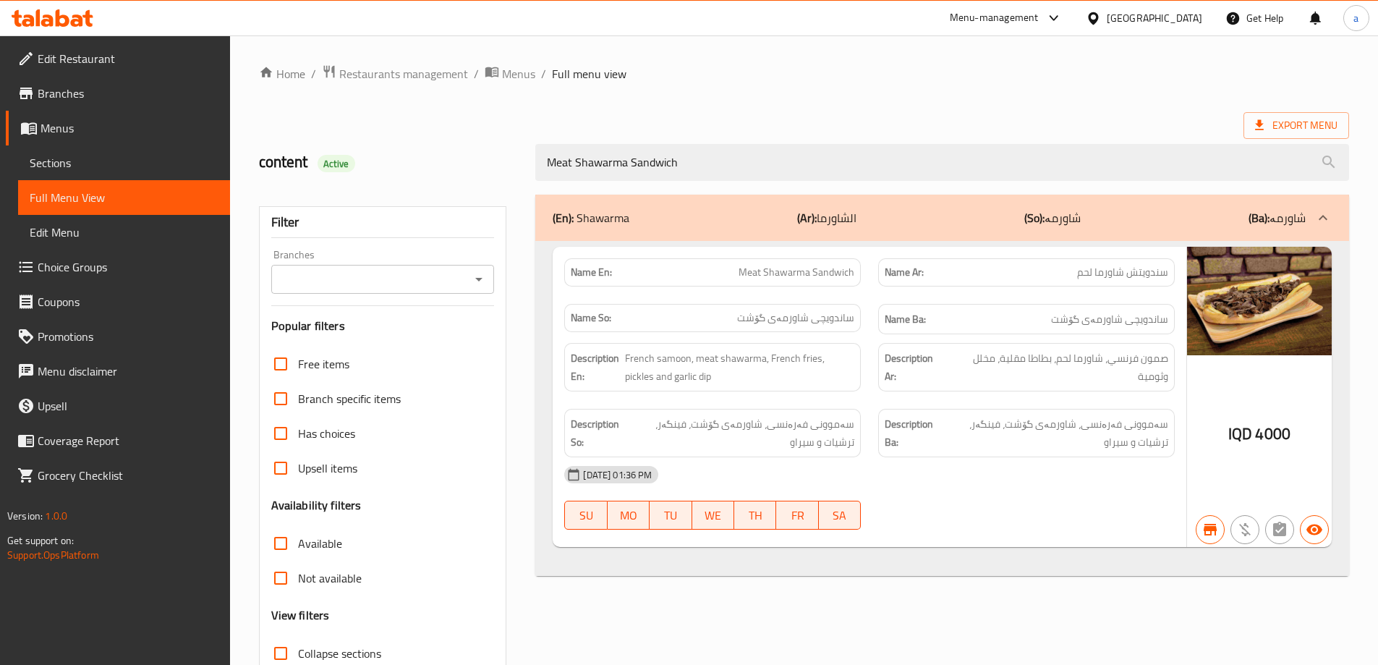
click at [479, 271] on icon "Open" at bounding box center [478, 279] width 17 height 17
type input "Meat Shawarma Sandwich"
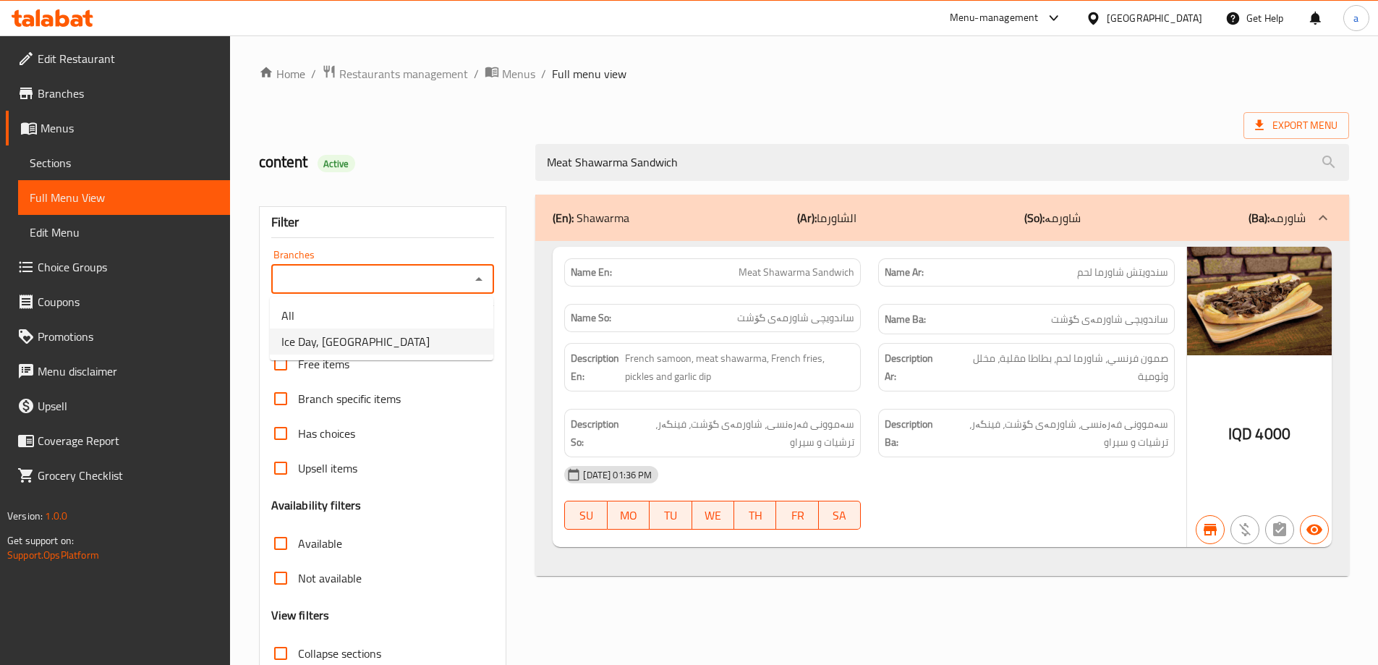
click at [428, 341] on li "Ice Day, [GEOGRAPHIC_DATA]" at bounding box center [382, 342] width 224 height 26
type input "Ice Day, [GEOGRAPHIC_DATA]"
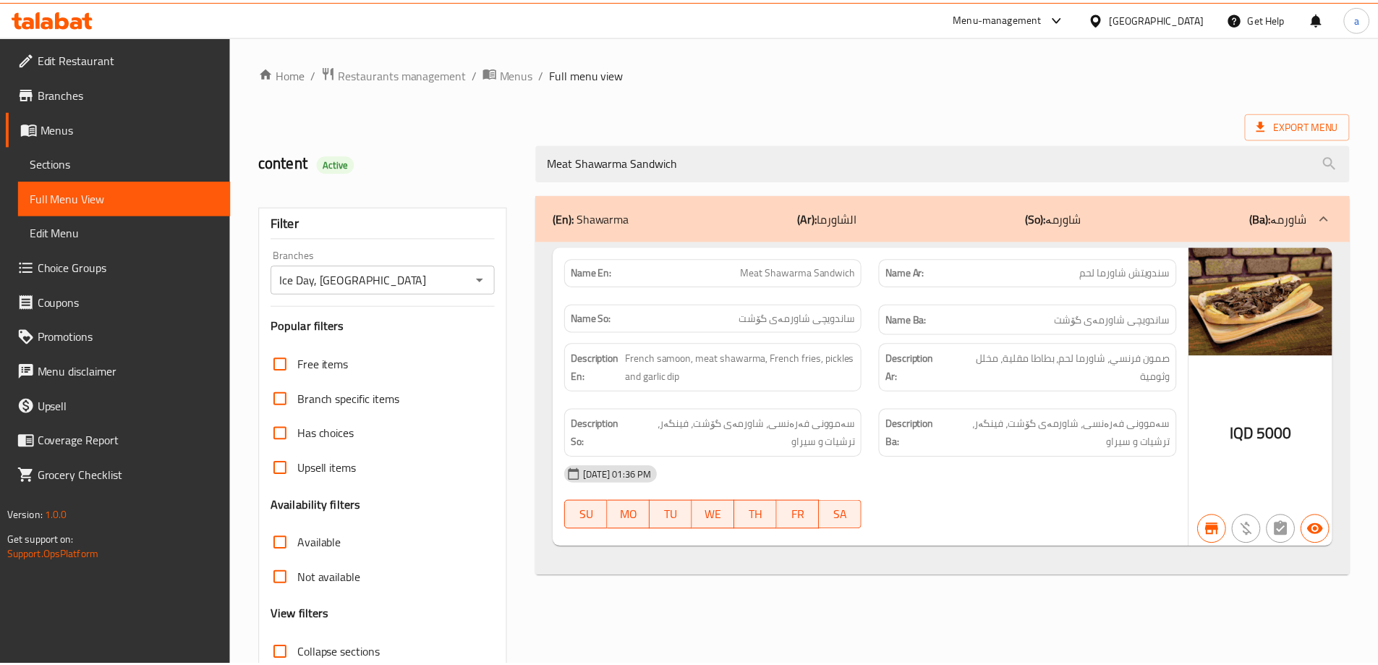
scroll to position [105, 0]
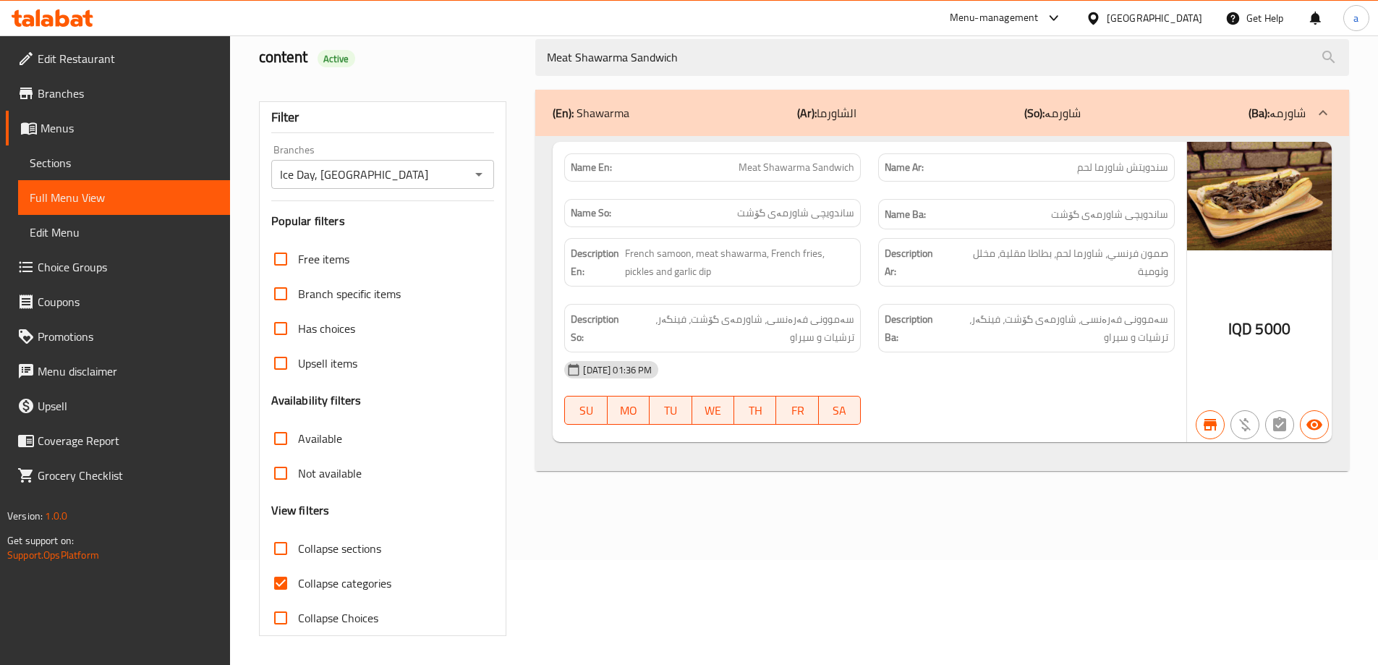
drag, startPoint x: 594, startPoint y: 53, endPoint x: 410, endPoint y: 59, distance: 183.9
click at [415, 56] on div "content Active Meat Shawarma Sandwich" at bounding box center [804, 57] width 1108 height 64
paste input "Dis"
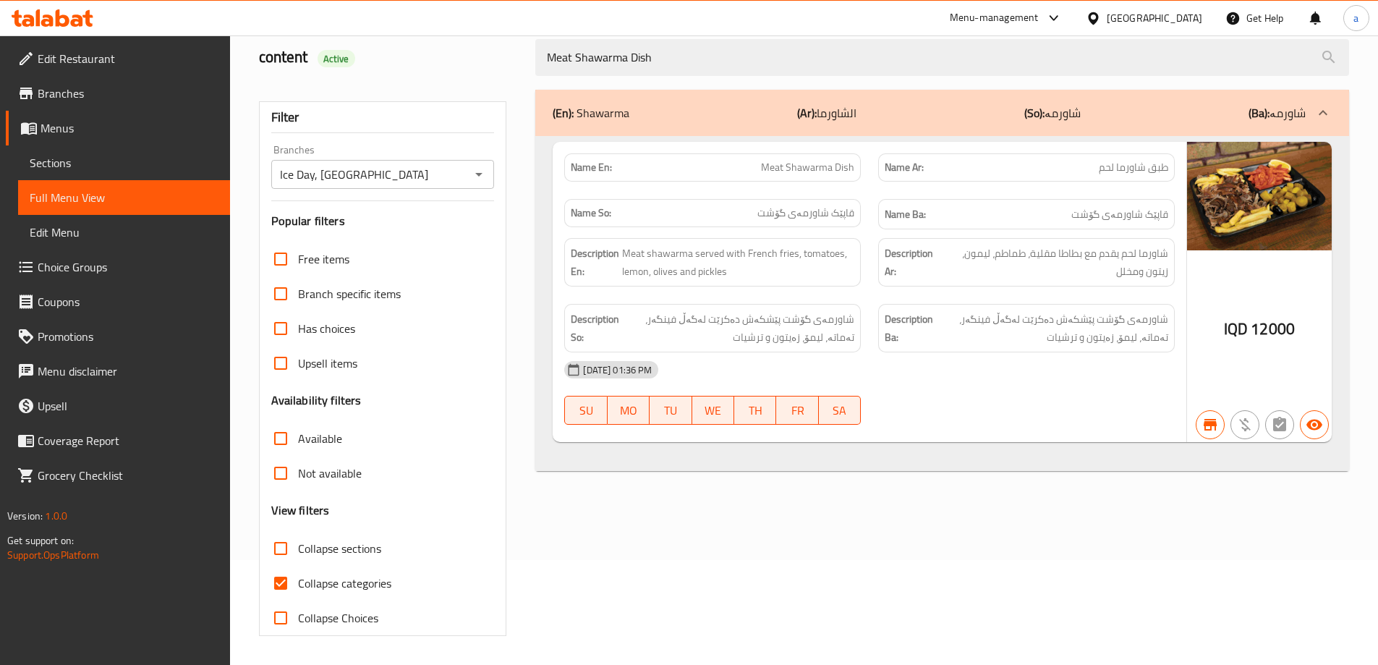
type input "Meat Shawarma Dish"
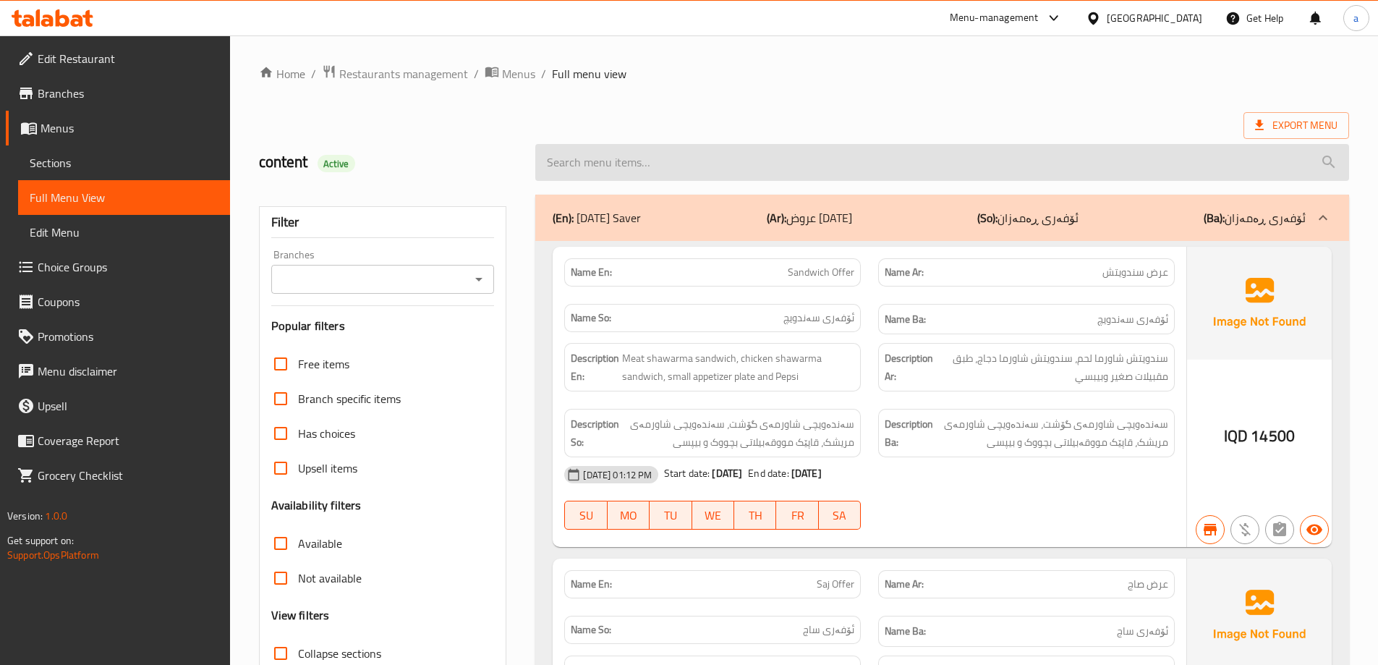
click at [565, 169] on input "search" at bounding box center [942, 162] width 814 height 37
paste input "Meat Shawarma Dish"
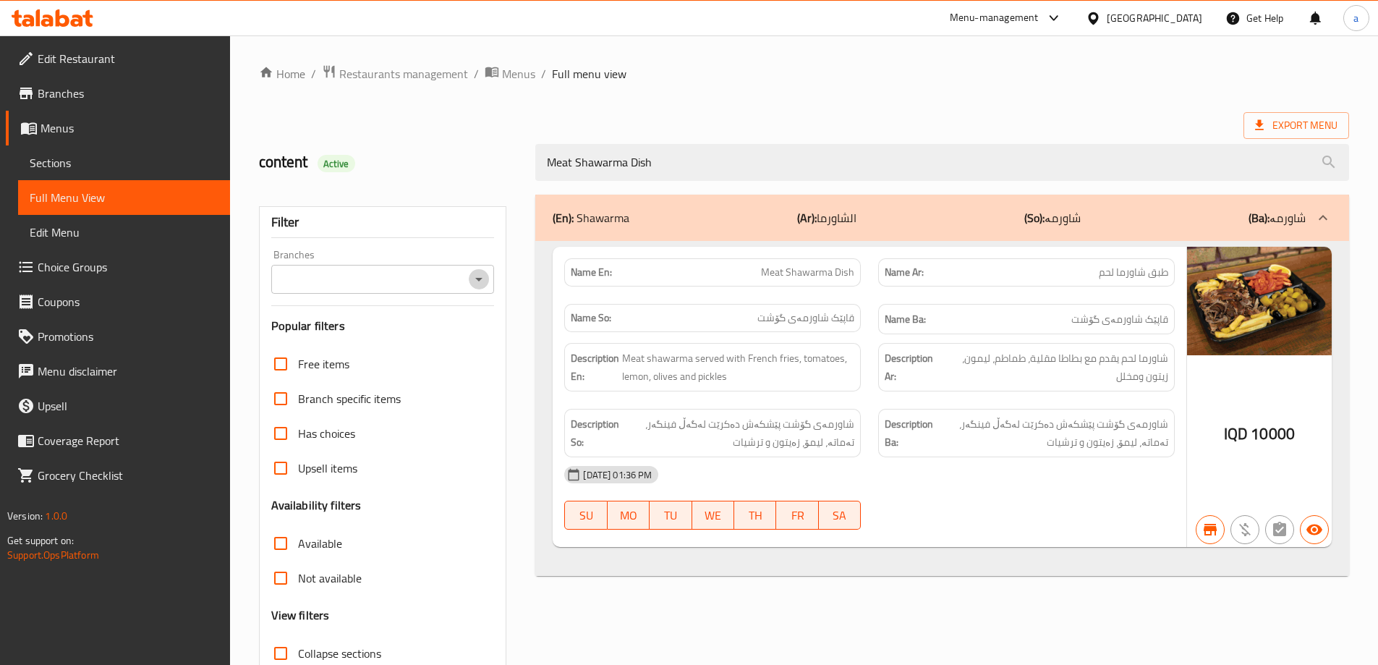
click at [483, 275] on icon "Open" at bounding box center [478, 279] width 17 height 17
type input "Meat Shawarma Dish"
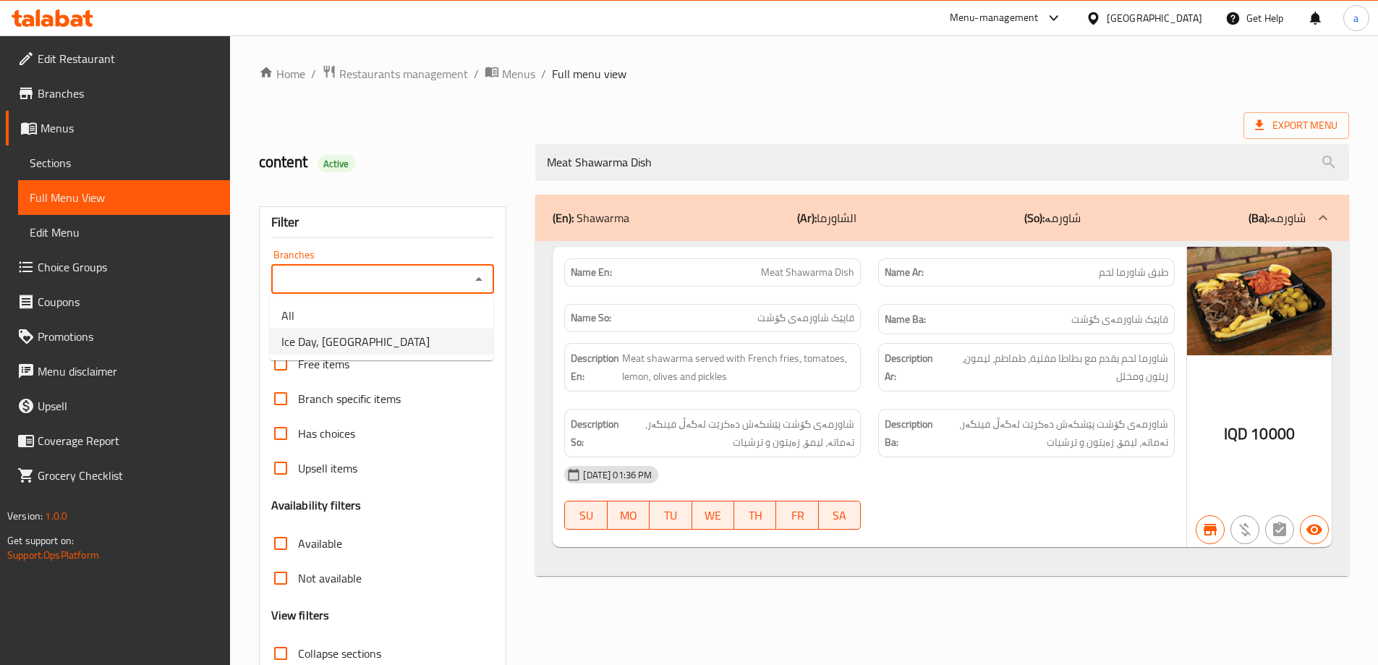
click at [415, 336] on li "Ice Day, [GEOGRAPHIC_DATA]" at bounding box center [382, 342] width 224 height 26
type input "Ice Day, [GEOGRAPHIC_DATA]"
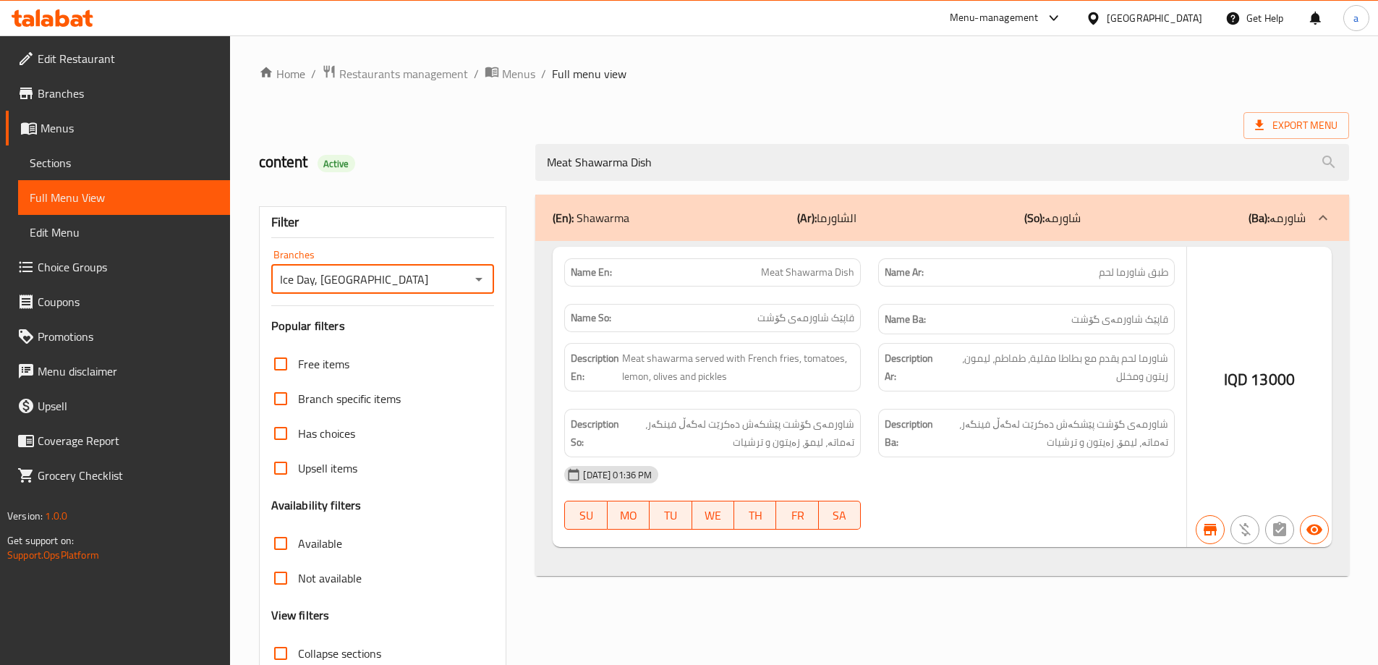
scroll to position [105, 0]
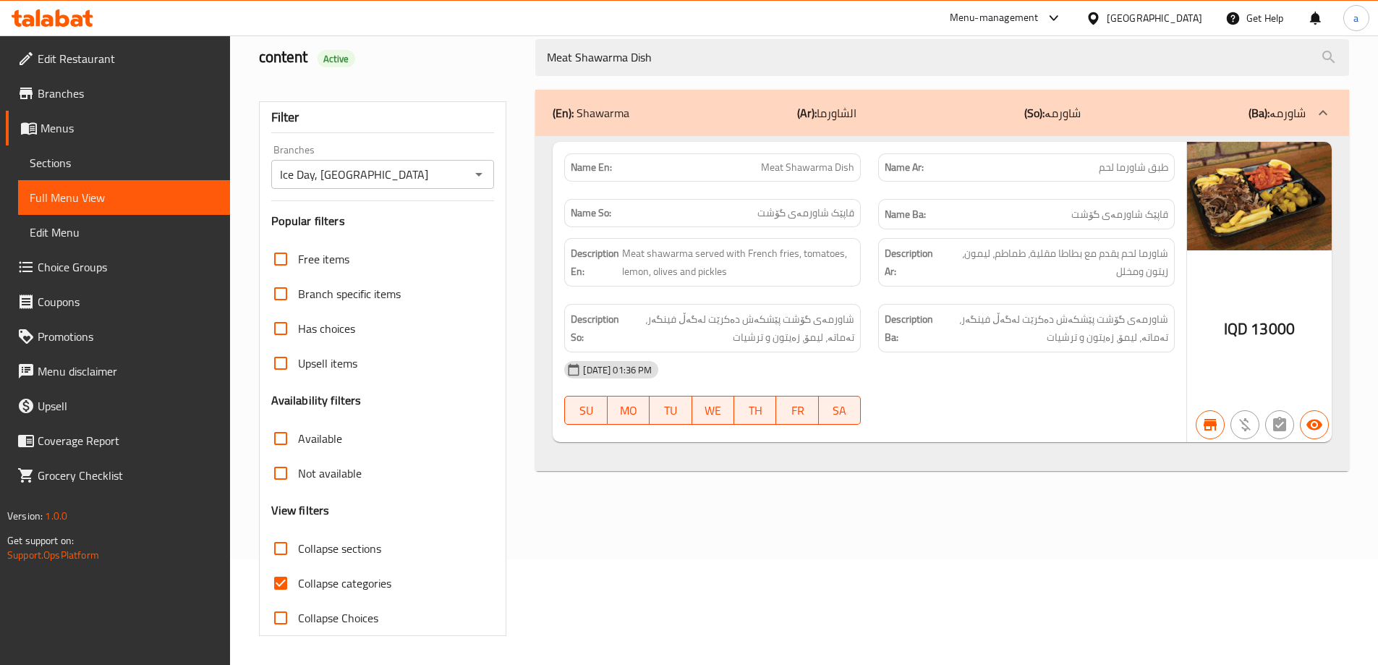
click at [304, 584] on span "Collapse categories" at bounding box center [344, 583] width 93 height 17
click at [298, 584] on input "Collapse categories" at bounding box center [280, 583] width 35 height 35
checkbox input "false"
click at [56, 26] on icon at bounding box center [63, 17] width 14 height 17
